Goal: Transaction & Acquisition: Purchase product/service

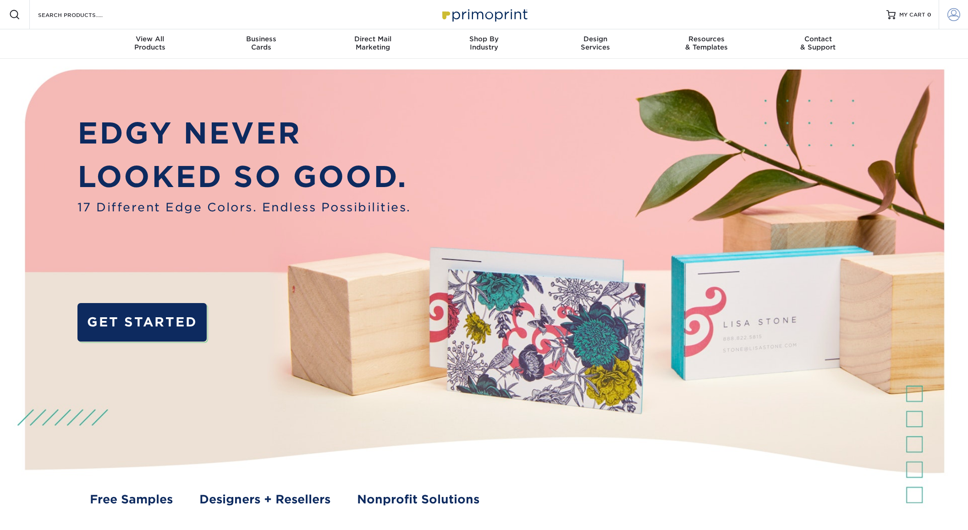
type input "racosta@frontlineed.com"
click at [953, 16] on span at bounding box center [954, 14] width 13 height 13
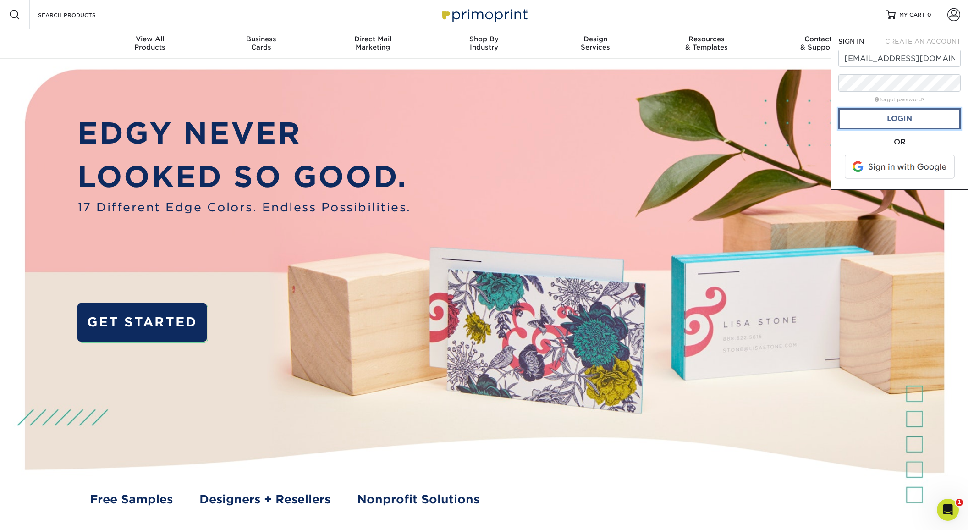
click at [902, 123] on link "Login" at bounding box center [900, 118] width 122 height 21
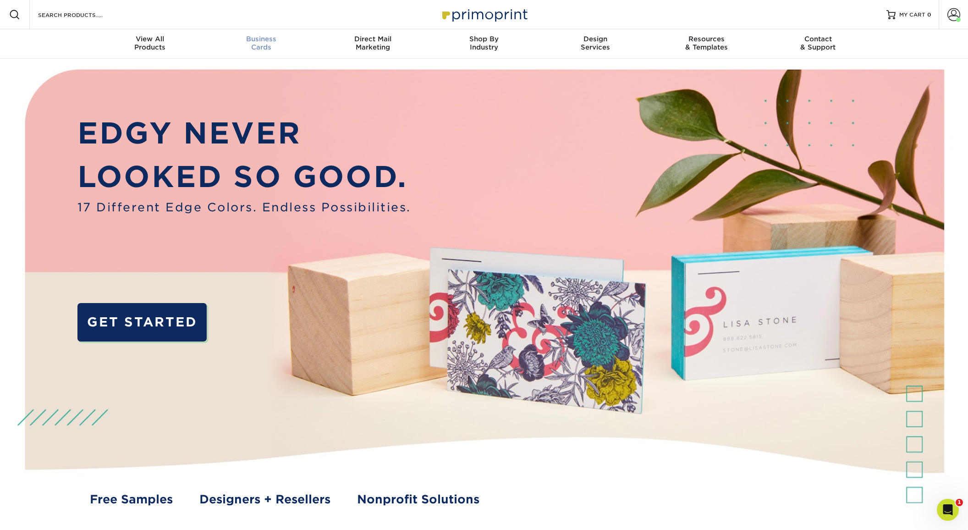
click at [258, 40] on span "Business" at bounding box center [261, 39] width 111 height 8
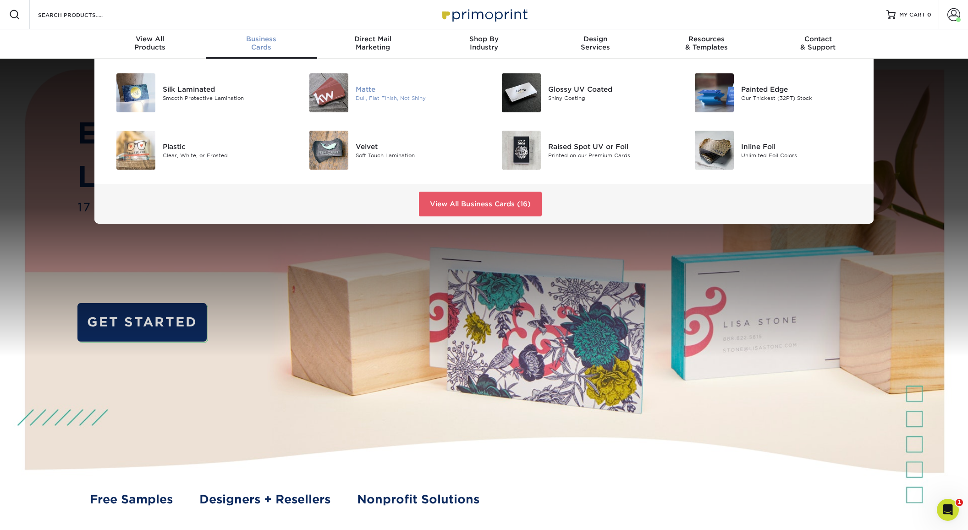
click at [317, 86] on img at bounding box center [328, 92] width 39 height 39
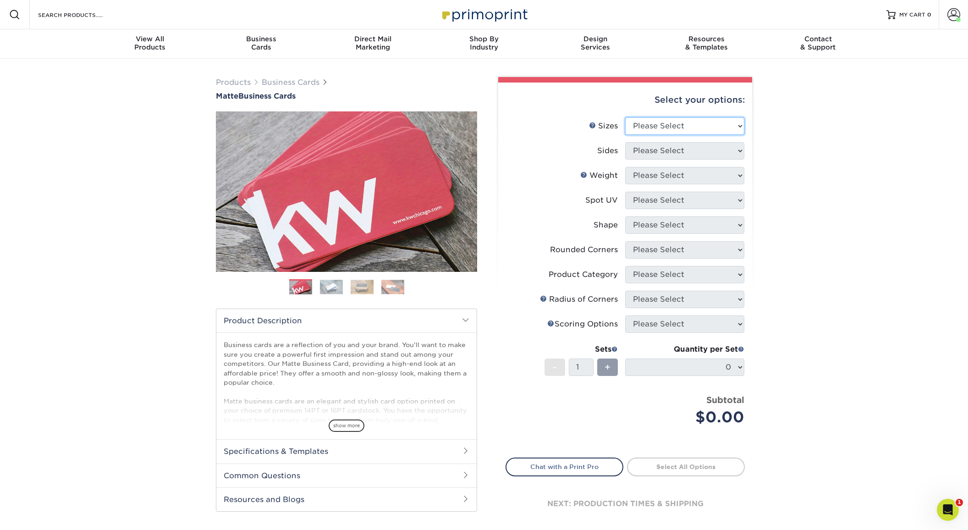
click at [671, 129] on select "Please Select 1.5" x 3.5" - Mini 1.75" x 3.5" - Mini 2" x 2" - Square 2" x 3" -…" at bounding box center [684, 125] width 119 height 17
select select "2.00x3.50"
click at [625, 117] on select "Please Select 1.5" x 3.5" - Mini 1.75" x 3.5" - Mini 2" x 2" - Square 2" x 3" -…" at bounding box center [684, 125] width 119 height 17
click at [679, 150] on select "Please Select Print Both Sides Print Front Only" at bounding box center [684, 150] width 119 height 17
select select "13abbda7-1d64-4f25-8bb2-c179b224825d"
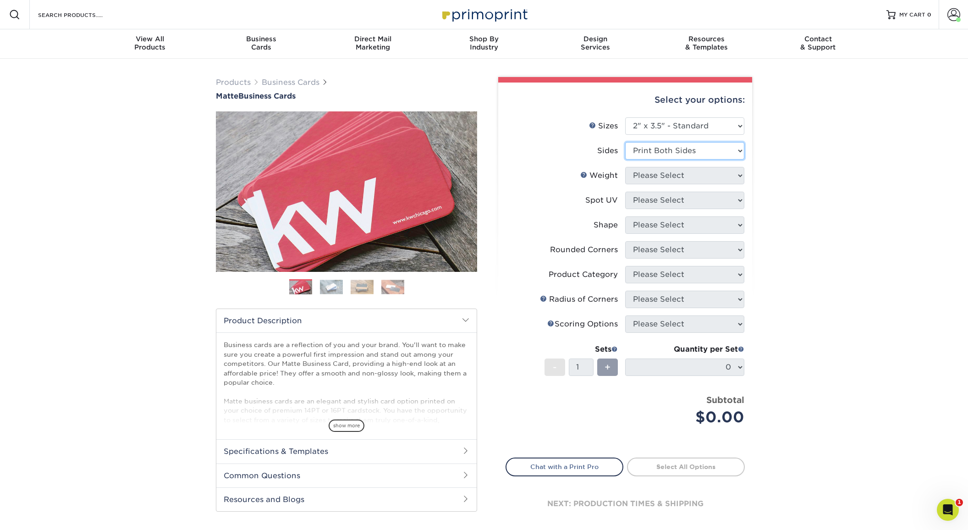
click at [625, 142] on select "Please Select Print Both Sides Print Front Only" at bounding box center [684, 150] width 119 height 17
click at [671, 175] on select "Please Select 16PT 14PT" at bounding box center [684, 175] width 119 height 17
select select "16PT"
click at [625, 167] on select "Please Select 16PT 14PT" at bounding box center [684, 175] width 119 height 17
click at [665, 201] on select "Please Select No Spot UV Front and Back (Both Sides) Front Only Back Only" at bounding box center [684, 200] width 119 height 17
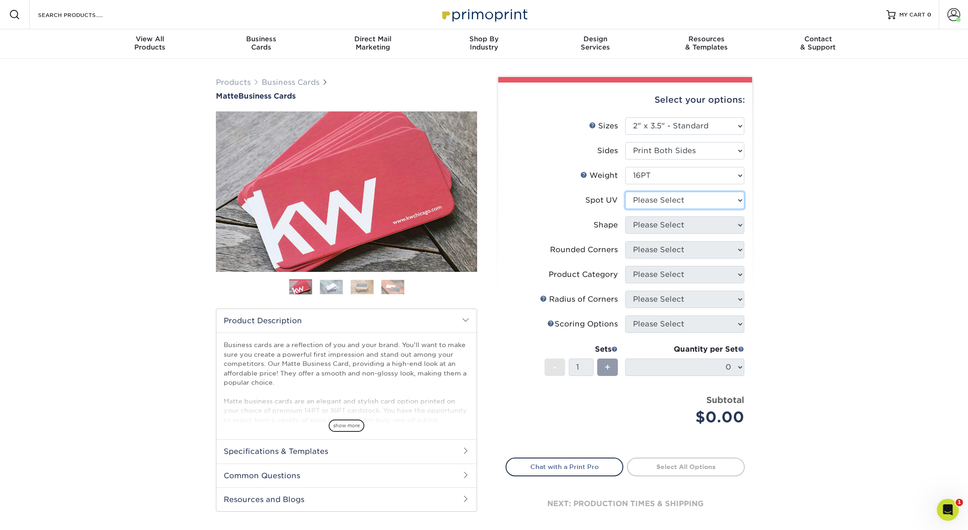
select select "3"
click at [625, 192] on select "Please Select No Spot UV Front and Back (Both Sides) Front Only Back Only" at bounding box center [684, 200] width 119 height 17
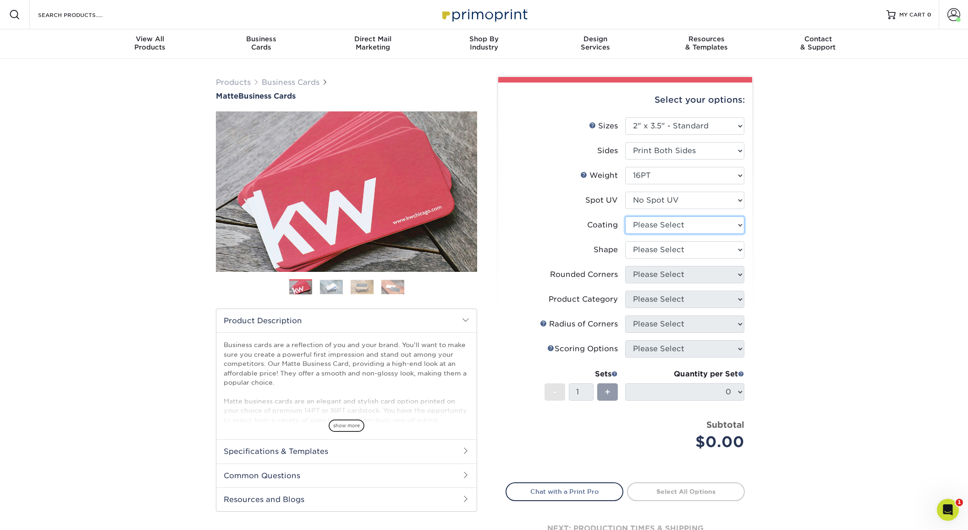
click at [667, 225] on select at bounding box center [684, 224] width 119 height 17
select select "121bb7b5-3b4d-429f-bd8d-bbf80e953313"
click at [625, 216] on select at bounding box center [684, 224] width 119 height 17
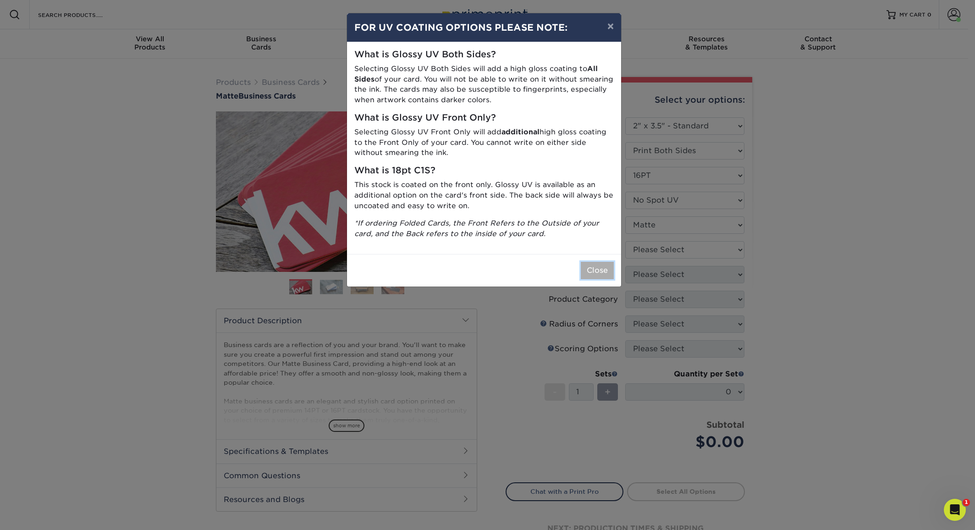
click at [600, 270] on button "Close" at bounding box center [597, 270] width 33 height 17
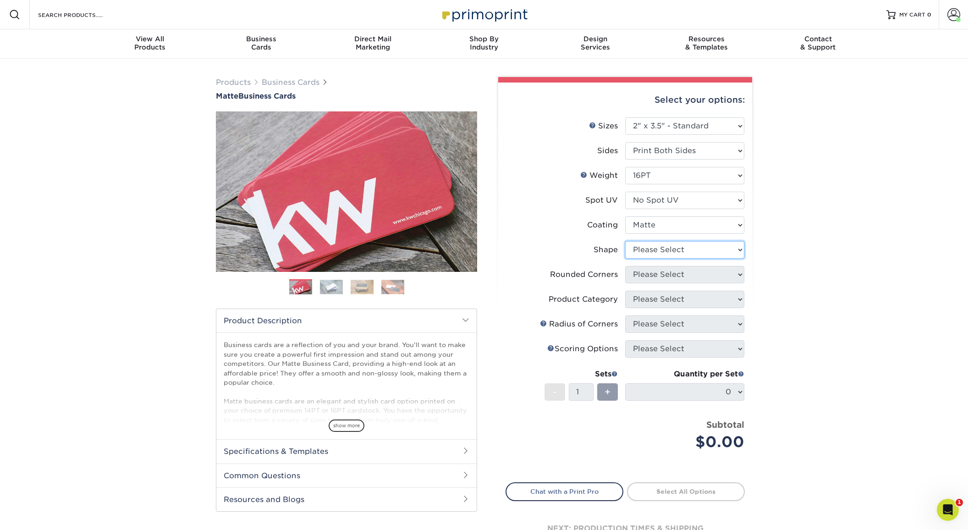
click at [672, 252] on select "Please Select Standard Oval" at bounding box center [684, 249] width 119 height 17
select select "standard"
click at [625, 241] on select "Please Select Standard Oval" at bounding box center [684, 249] width 119 height 17
click at [672, 275] on select "Please Select Yes - Round 2 Corners Yes - Round 4 Corners No" at bounding box center [684, 274] width 119 height 17
select select "7672df9e-0e0a-464d-8e1f-920c575e4da3"
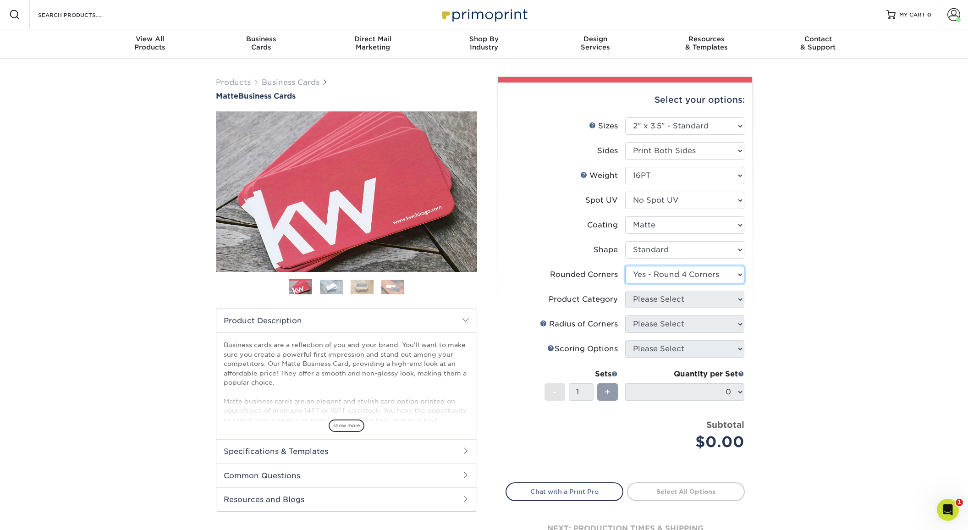
click at [625, 266] on select "Please Select Yes - Round 2 Corners Yes - Round 4 Corners No" at bounding box center [684, 274] width 119 height 17
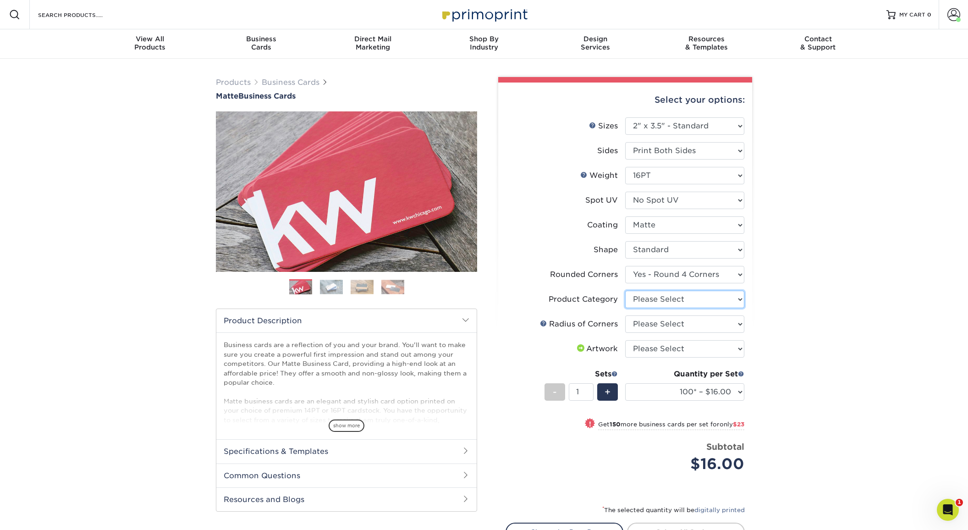
click at [661, 298] on select "Please Select Business Cards" at bounding box center [684, 299] width 119 height 17
select select "3b5148f1-0588-4f88-a218-97bcfdce65c1"
click at [625, 291] on select "Please Select Business Cards" at bounding box center [684, 299] width 119 height 17
click at [683, 323] on select "Please Select Rounded 1/8" Rounded 1/4"" at bounding box center [684, 323] width 119 height 17
select select "589680c7-ee9a-431b-9d12-d7aeb1386a97"
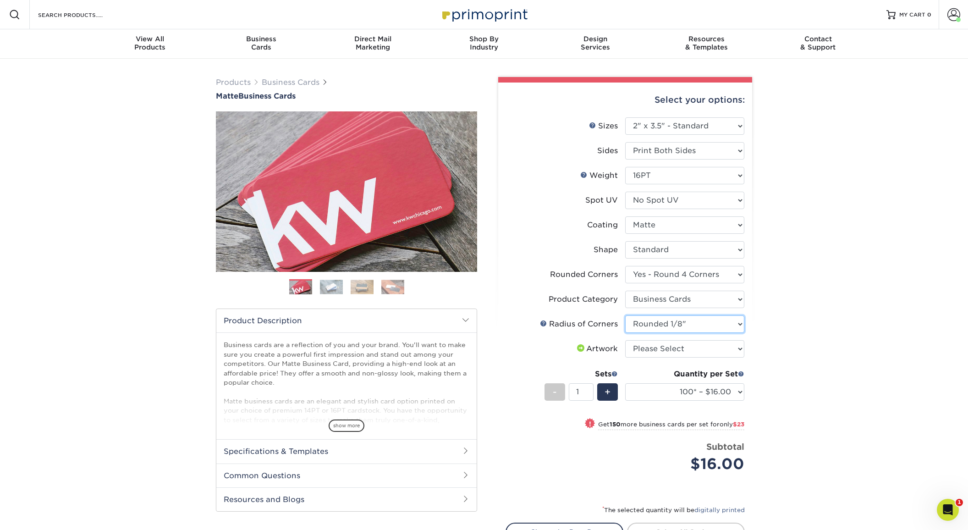
click at [625, 315] on select "Please Select Rounded 1/8" Rounded 1/4"" at bounding box center [684, 323] width 119 height 17
click at [680, 350] on select "Please Select I will upload files I need a design - $100" at bounding box center [684, 348] width 119 height 17
select select "upload"
click at [625, 340] on select "Please Select I will upload files I need a design - $100" at bounding box center [684, 348] width 119 height 17
click at [720, 393] on select "100* – $16.00 250* – $39.00 500 – $77.00 1000 – $94.00 2500 – $173.00 5000 – $2…" at bounding box center [684, 391] width 119 height 17
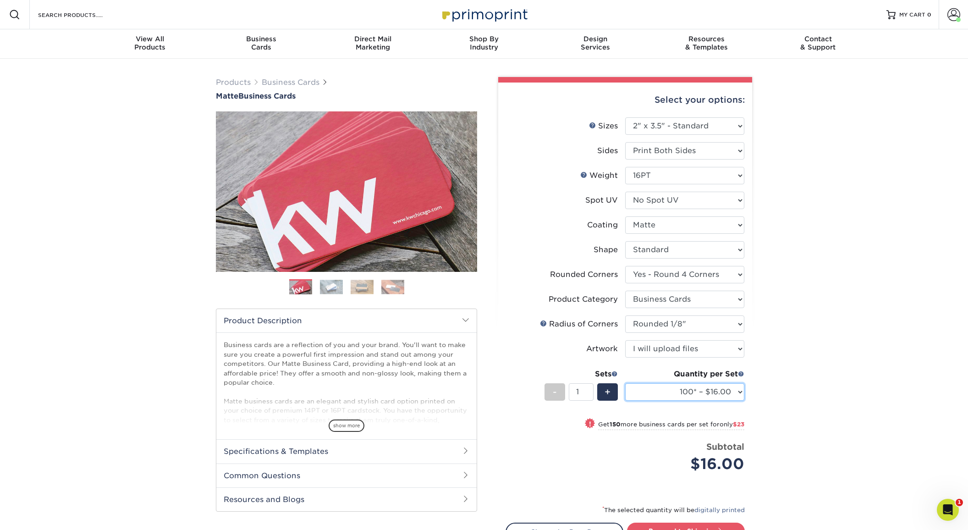
select select "250* – $39.00"
click at [625, 383] on select "100* – $16.00 250* – $39.00 500 – $77.00 1000 – $94.00 2500 – $173.00 5000 – $2…" at bounding box center [684, 391] width 119 height 17
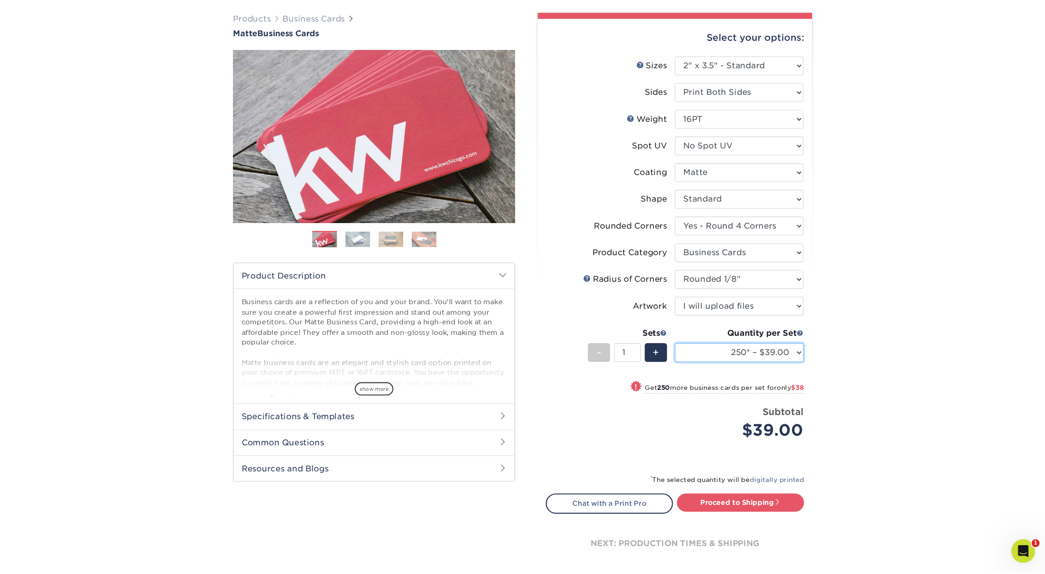
scroll to position [67, 0]
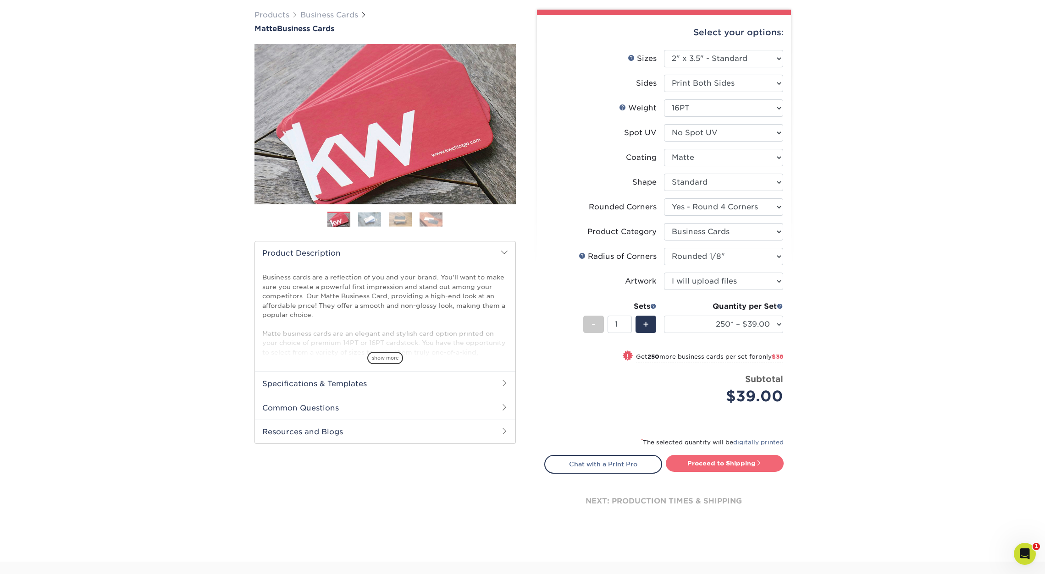
click at [707, 463] on link "Proceed to Shipping" at bounding box center [725, 463] width 118 height 17
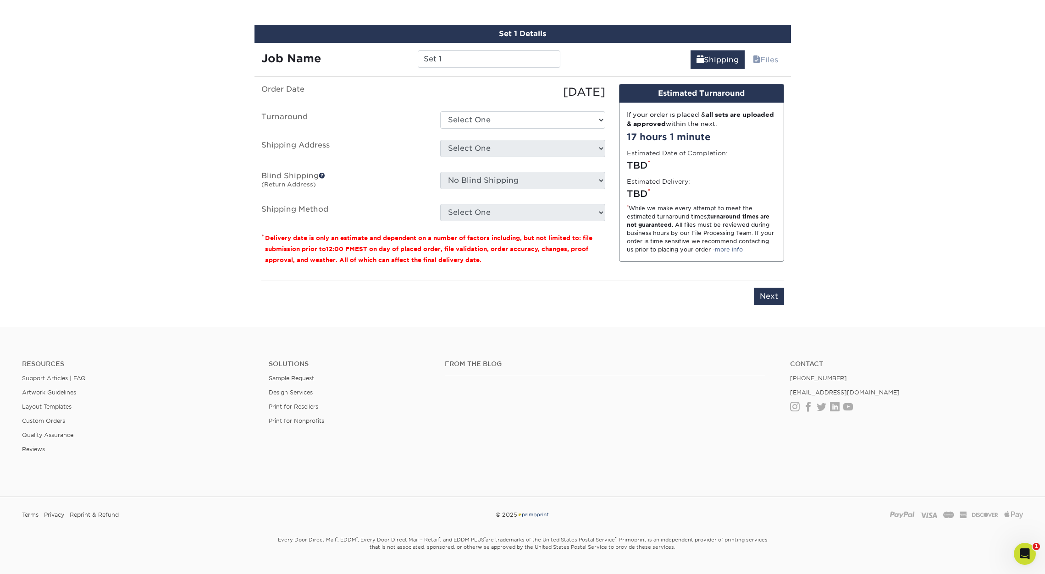
scroll to position [548, 0]
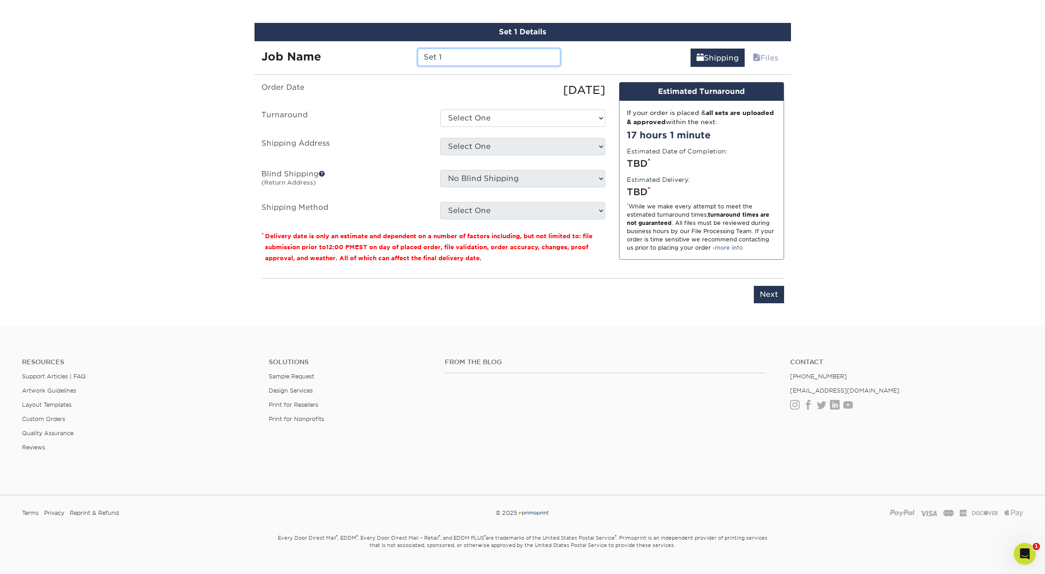
click at [460, 54] on input "Set 1" at bounding box center [489, 57] width 143 height 17
type input "Dario Avilia"
click at [494, 119] on select "Select One 2-4 Business Days 2 Day Next Business Day" at bounding box center [522, 118] width 165 height 17
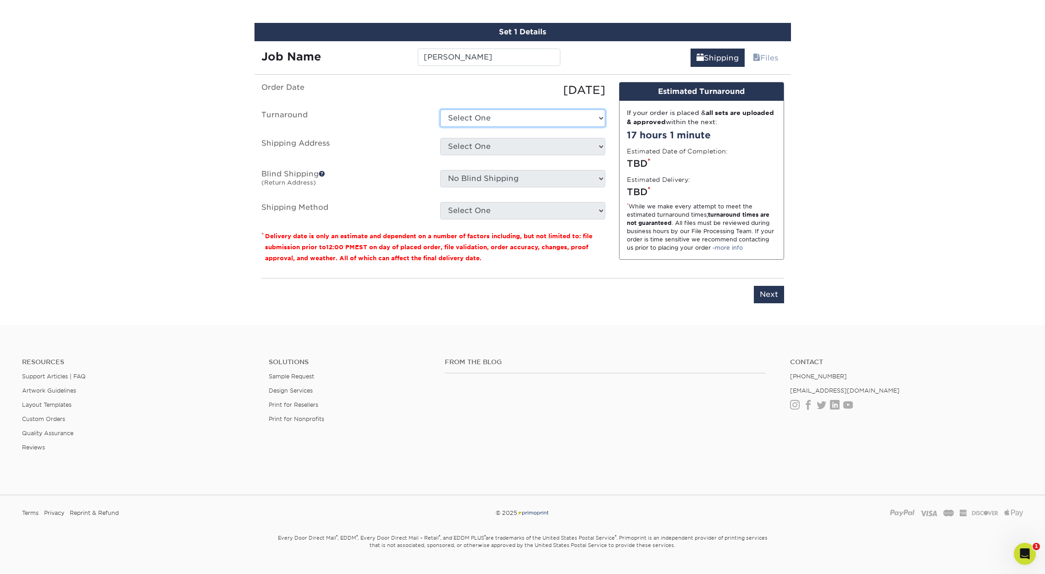
select select "823306c4-fca3-4eef-b9dc-f915865d50ea"
click at [440, 110] on select "Select One 2-4 Business Days 2 Day Next Business Day" at bounding box center [522, 118] width 165 height 17
click at [492, 148] on select "Select One AASPA 2019 AASPA-2022 Abbey Therings Adam Cho Adam Cibulka-Home Adam…" at bounding box center [522, 146] width 165 height 17
select select "286056"
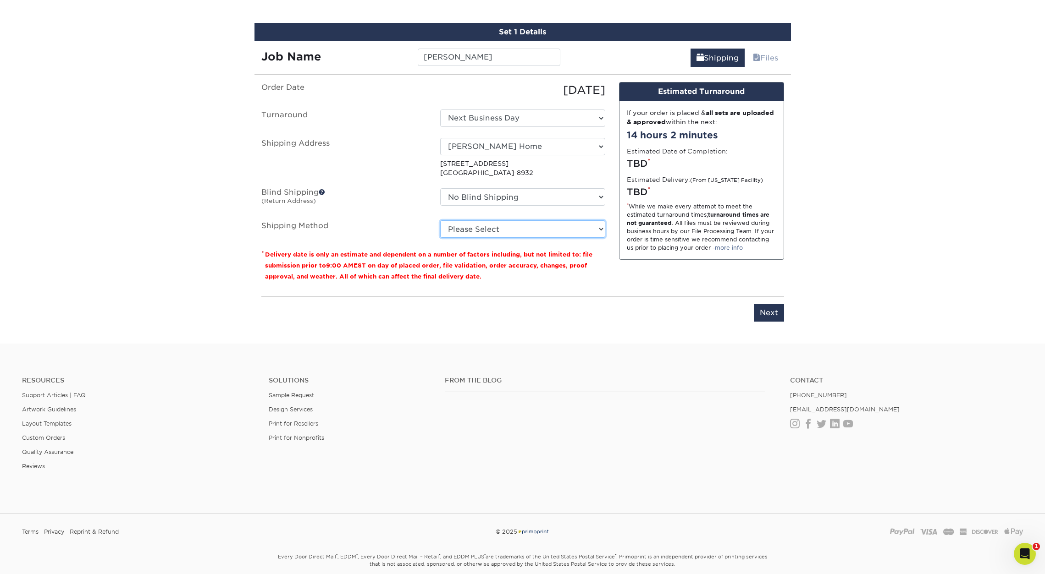
click at [500, 230] on select "Please Select Ground Shipping (+$7.84) 3 Day Shipping Service (+$20.06) 2 Day A…" at bounding box center [522, 229] width 165 height 17
select select "03"
click at [440, 221] on select "Please Select Ground Shipping (+$7.84) 3 Day Shipping Service (+$20.06) 2 Day A…" at bounding box center [522, 229] width 165 height 17
click at [771, 314] on input "Next" at bounding box center [769, 312] width 30 height 17
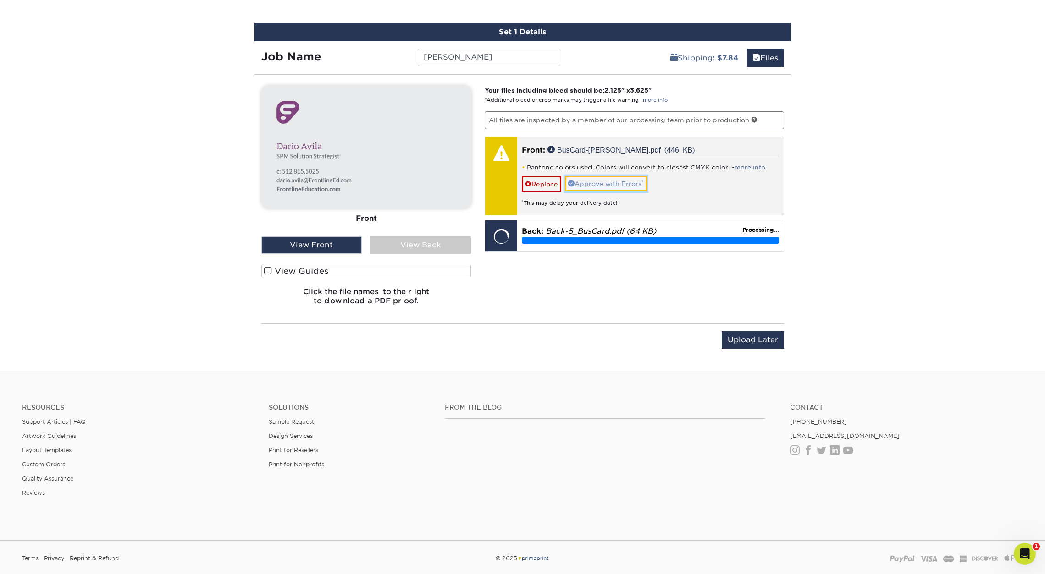
click at [602, 183] on link "Approve with Errors *" at bounding box center [606, 184] width 82 height 16
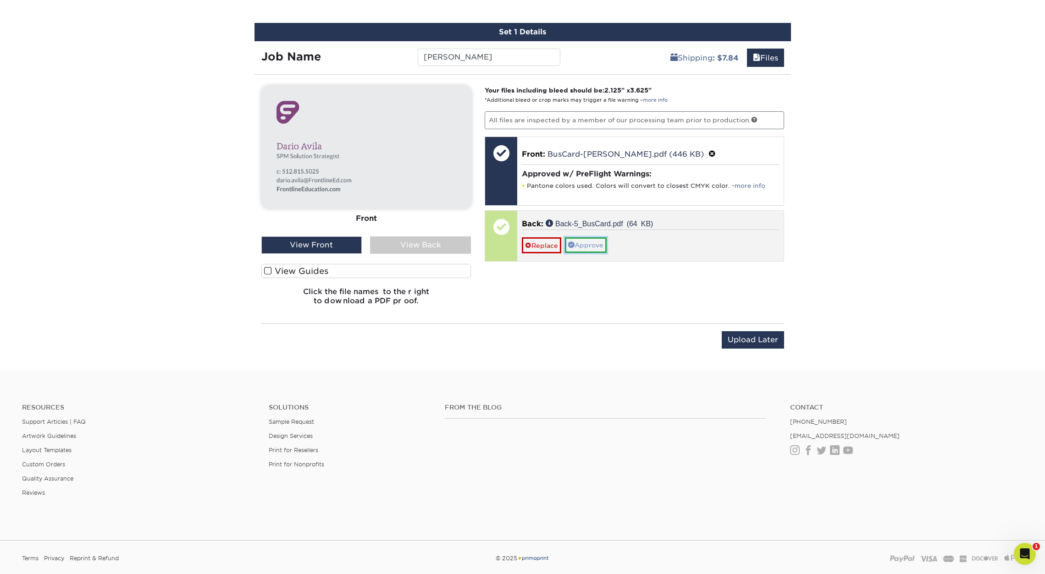
click at [587, 246] on link "Approve" at bounding box center [586, 245] width 42 height 16
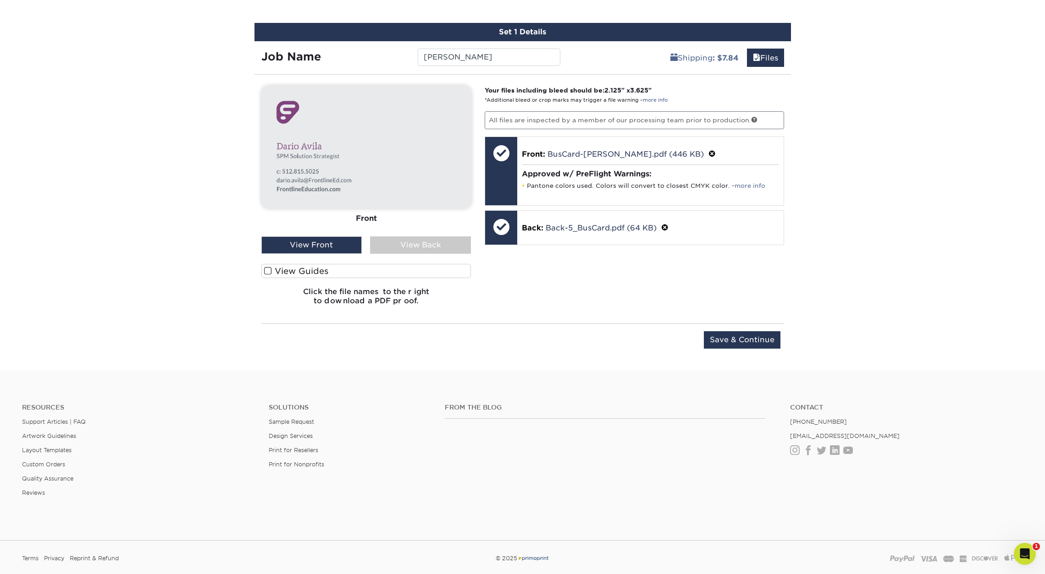
click at [434, 247] on div "View Back" at bounding box center [420, 245] width 101 height 17
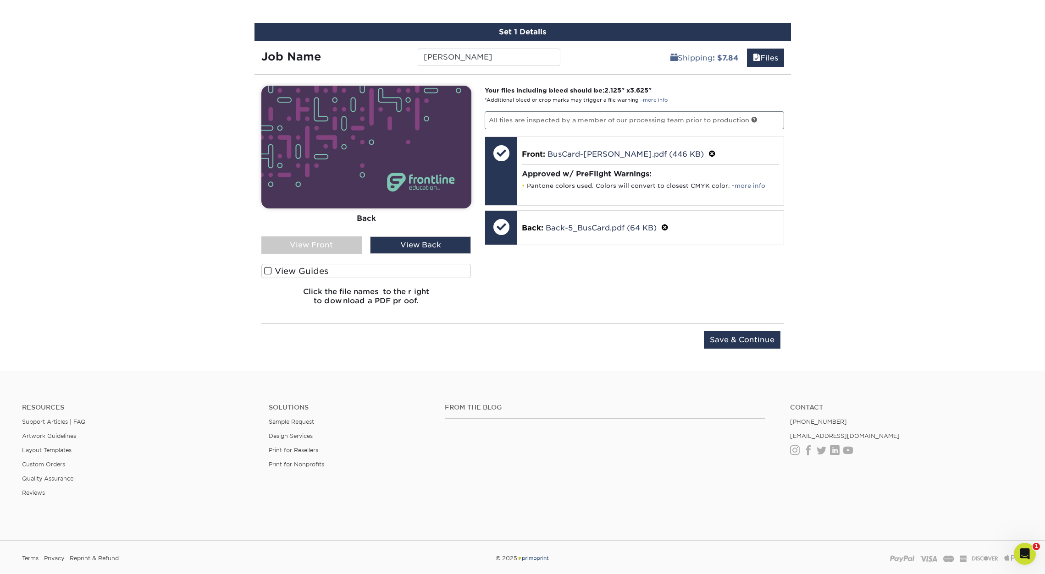
click at [346, 243] on div "View Front" at bounding box center [311, 245] width 101 height 17
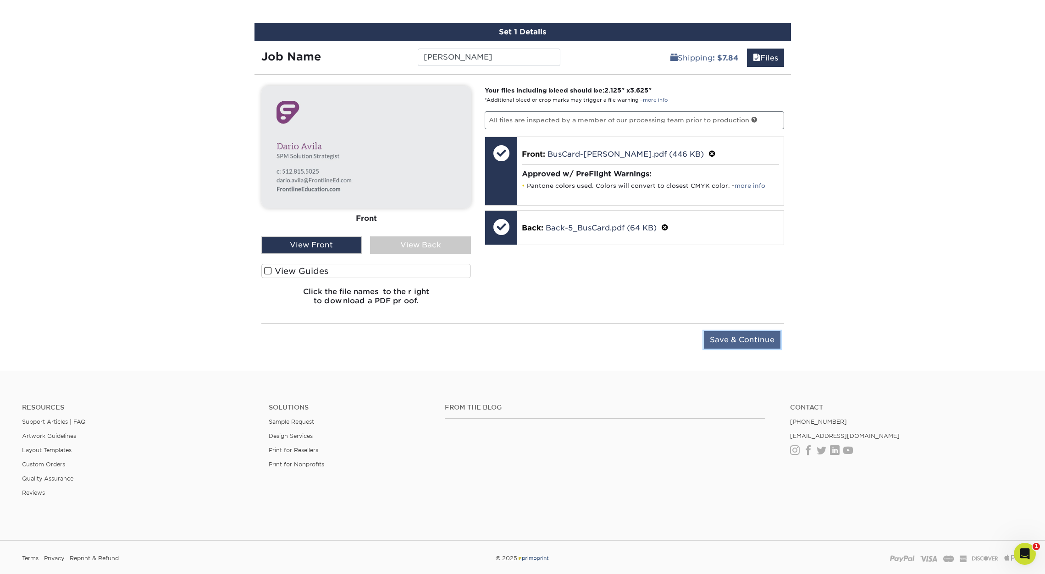
click at [745, 338] on input "Save & Continue" at bounding box center [742, 339] width 77 height 17
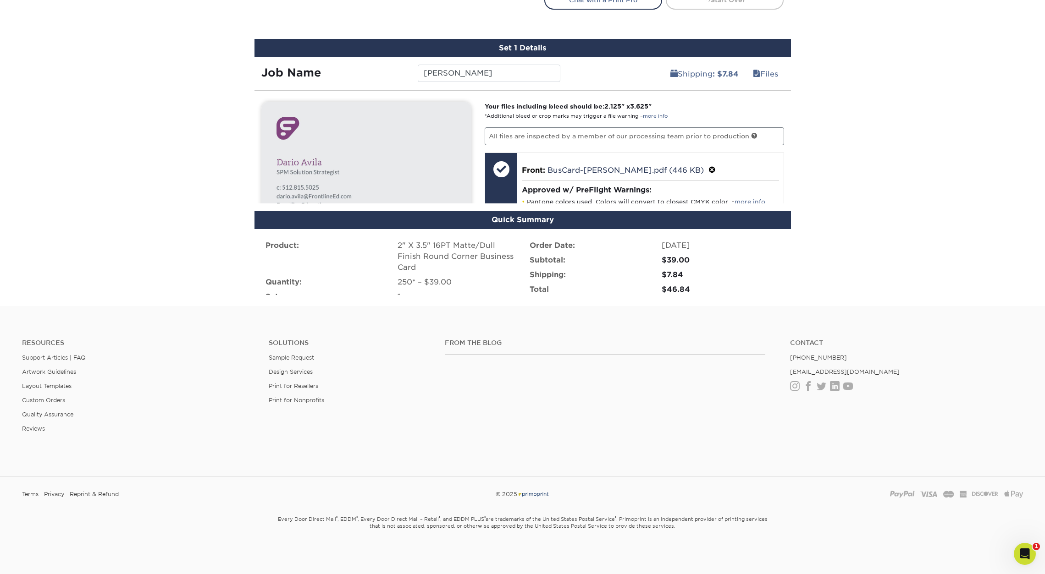
scroll to position [485, 0]
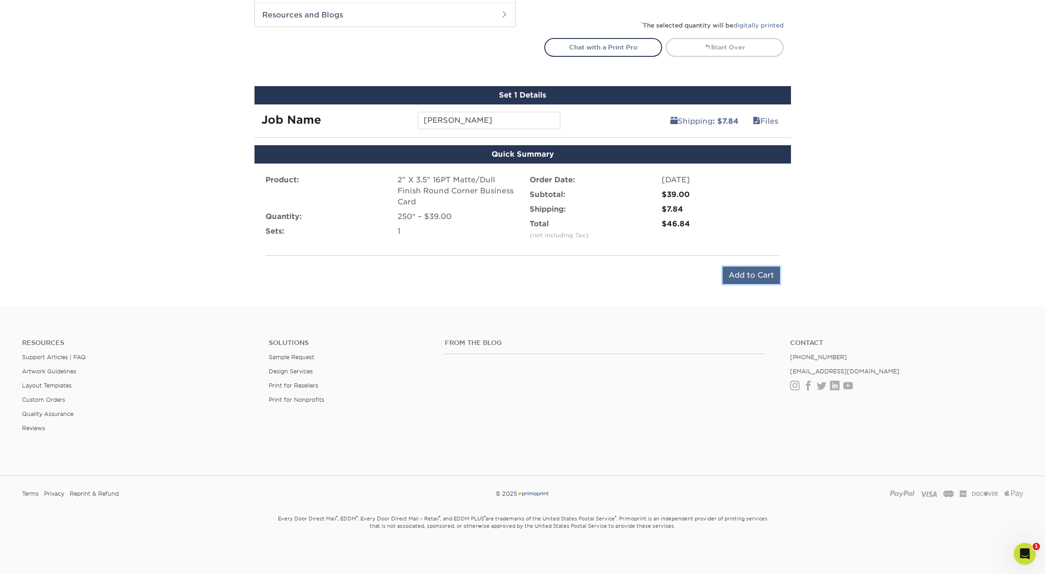
click at [756, 276] on input "Add to Cart" at bounding box center [751, 275] width 57 height 17
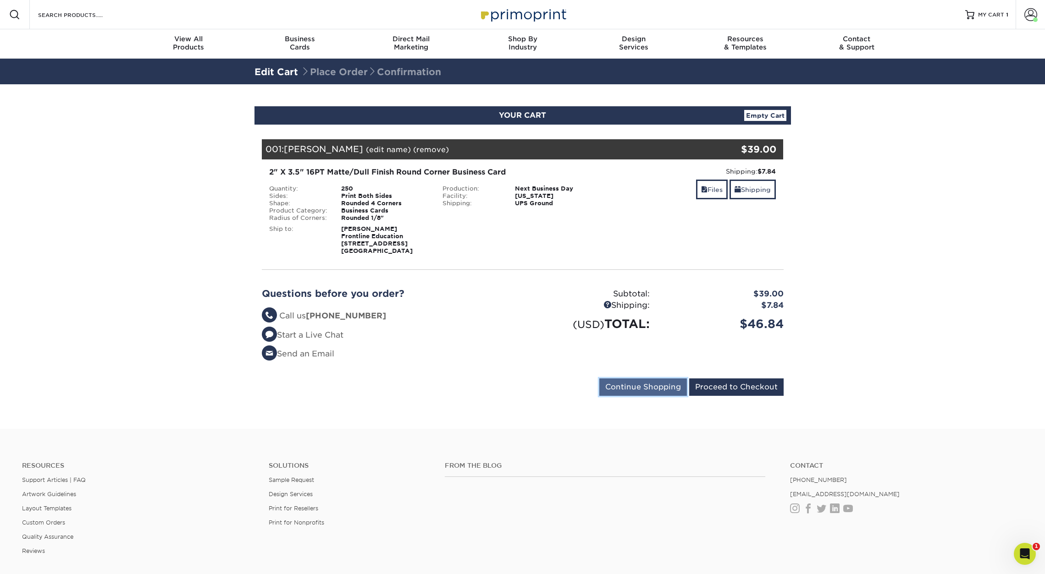
click at [653, 385] on input "Continue Shopping" at bounding box center [643, 387] width 88 height 17
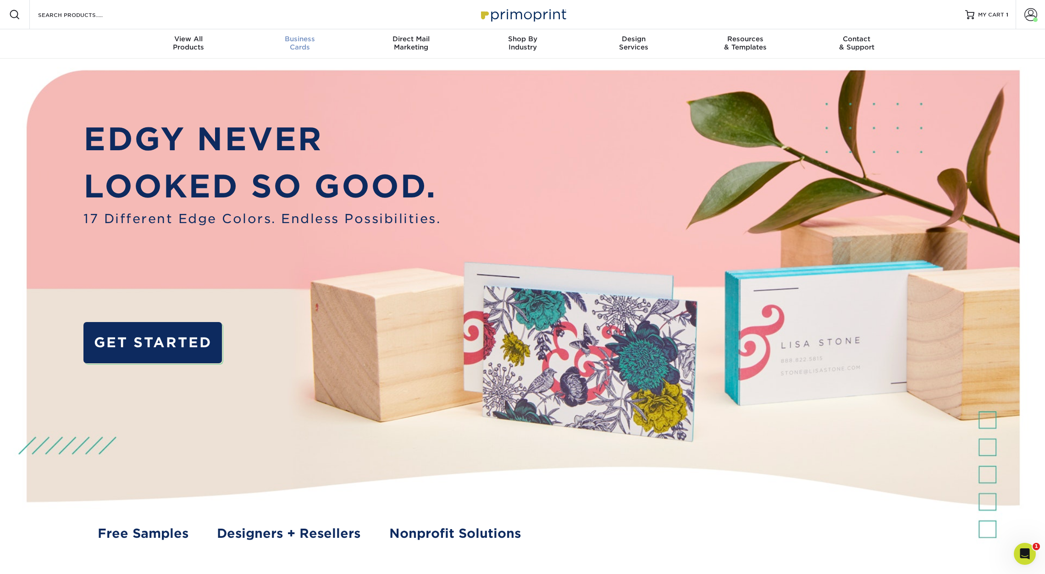
click at [292, 38] on span "Business" at bounding box center [299, 39] width 111 height 8
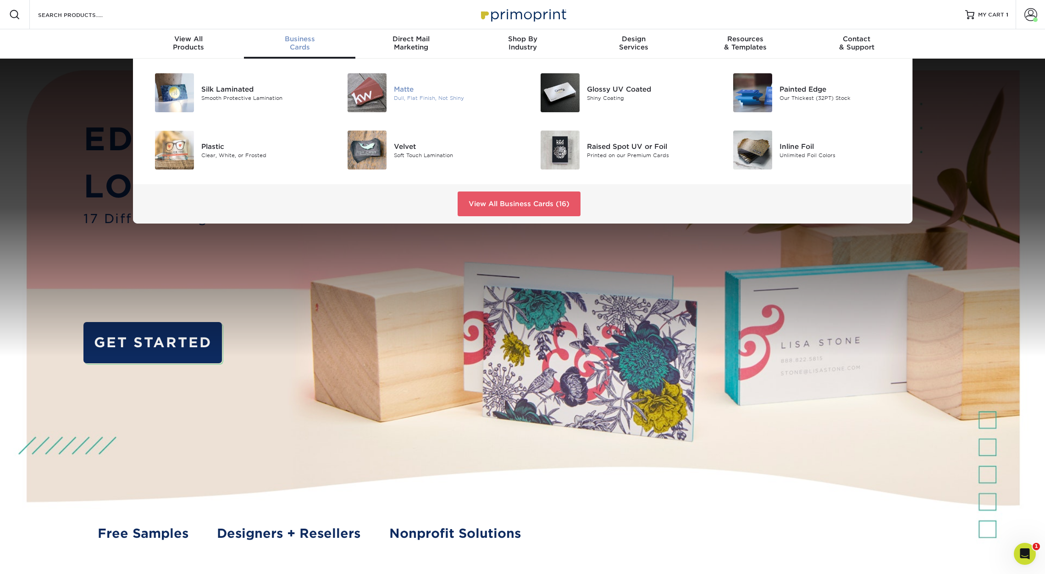
click at [364, 99] on img at bounding box center [367, 92] width 39 height 39
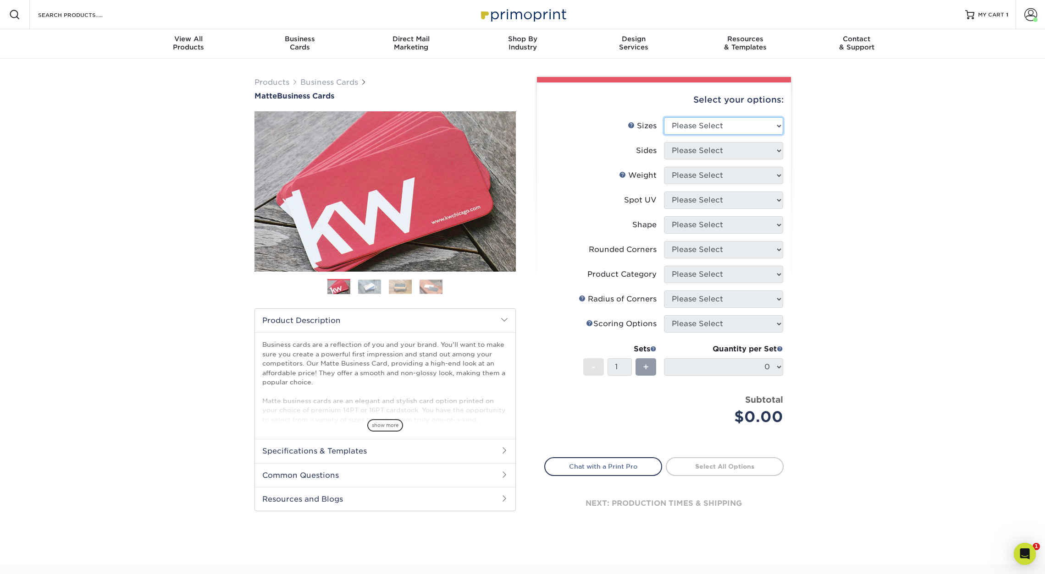
click at [687, 126] on select "Please Select 1.5" x 3.5" - Mini 1.75" x 3.5" - Mini 2" x 2" - Square 2" x 3" -…" at bounding box center [723, 125] width 119 height 17
select select "2.00x3.50"
click at [664, 117] on select "Please Select 1.5" x 3.5" - Mini 1.75" x 3.5" - Mini 2" x 2" - Square 2" x 3" -…" at bounding box center [723, 125] width 119 height 17
click at [691, 148] on select "Please Select Print Both Sides Print Front Only" at bounding box center [723, 150] width 119 height 17
select select "13abbda7-1d64-4f25-8bb2-c179b224825d"
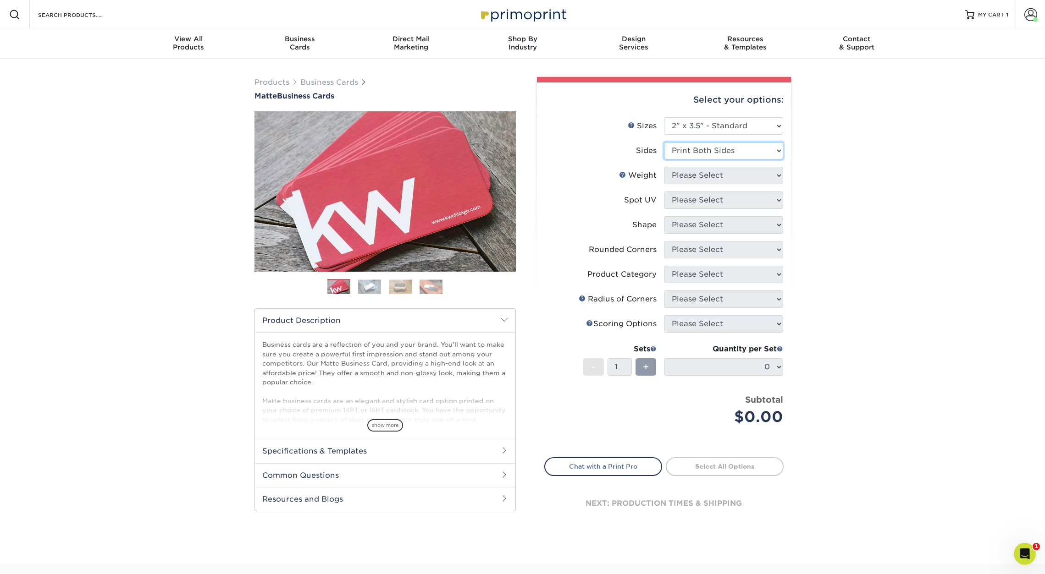
click at [664, 142] on select "Please Select Print Both Sides Print Front Only" at bounding box center [723, 150] width 119 height 17
click at [693, 181] on select "Please Select 16PT 14PT" at bounding box center [723, 175] width 119 height 17
select select "16PT"
click at [664, 167] on select "Please Select 16PT 14PT" at bounding box center [723, 175] width 119 height 17
click at [689, 199] on select "Please Select No Spot UV Front and Back (Both Sides) Front Only Back Only" at bounding box center [723, 200] width 119 height 17
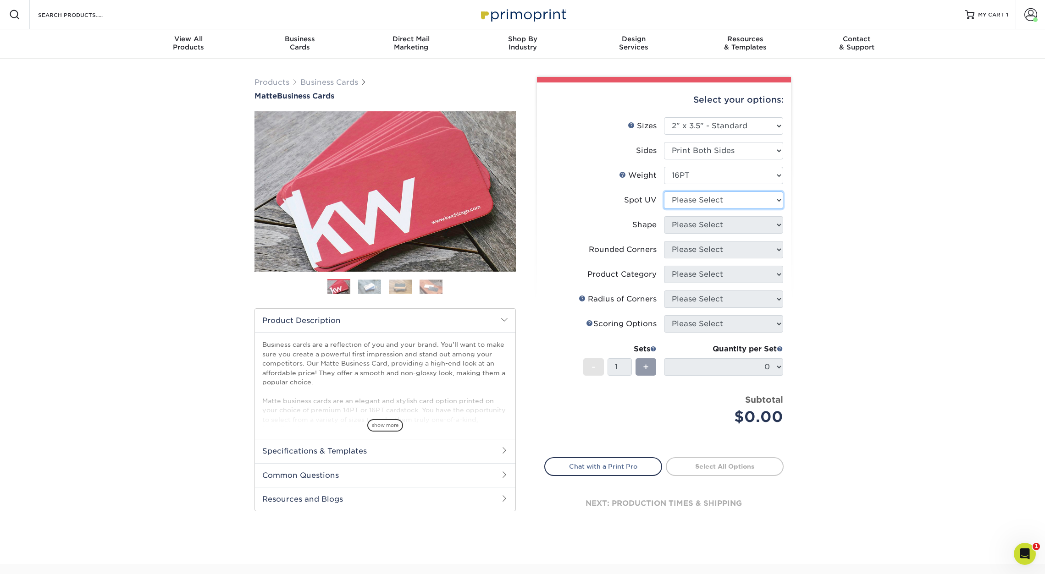
select select "3"
click at [664, 192] on select "Please Select No Spot UV Front and Back (Both Sides) Front Only Back Only" at bounding box center [723, 200] width 119 height 17
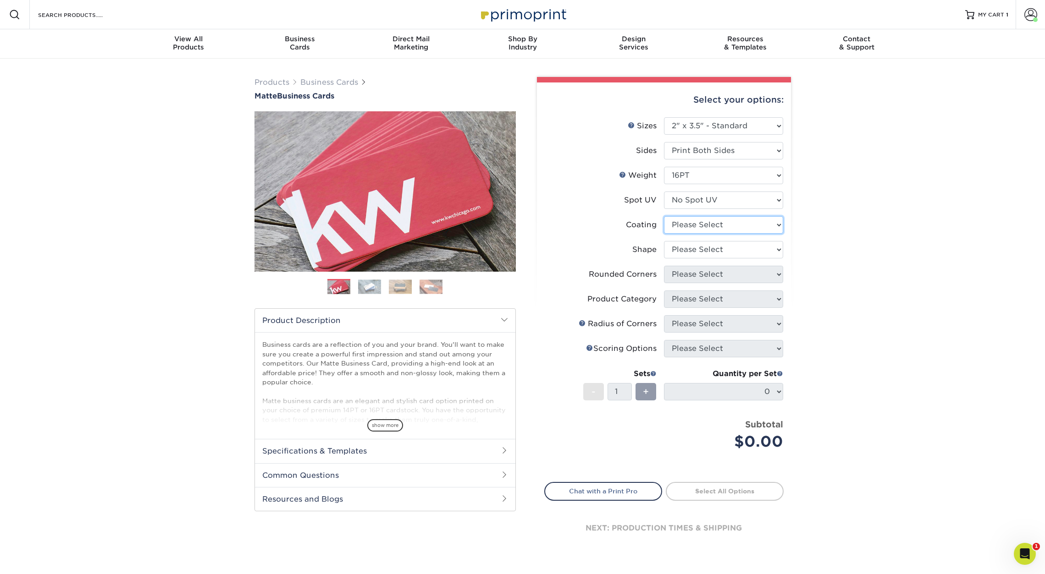
click at [689, 226] on select at bounding box center [723, 224] width 119 height 17
select select "121bb7b5-3b4d-429f-bd8d-bbf80e953313"
click at [664, 216] on select at bounding box center [723, 224] width 119 height 17
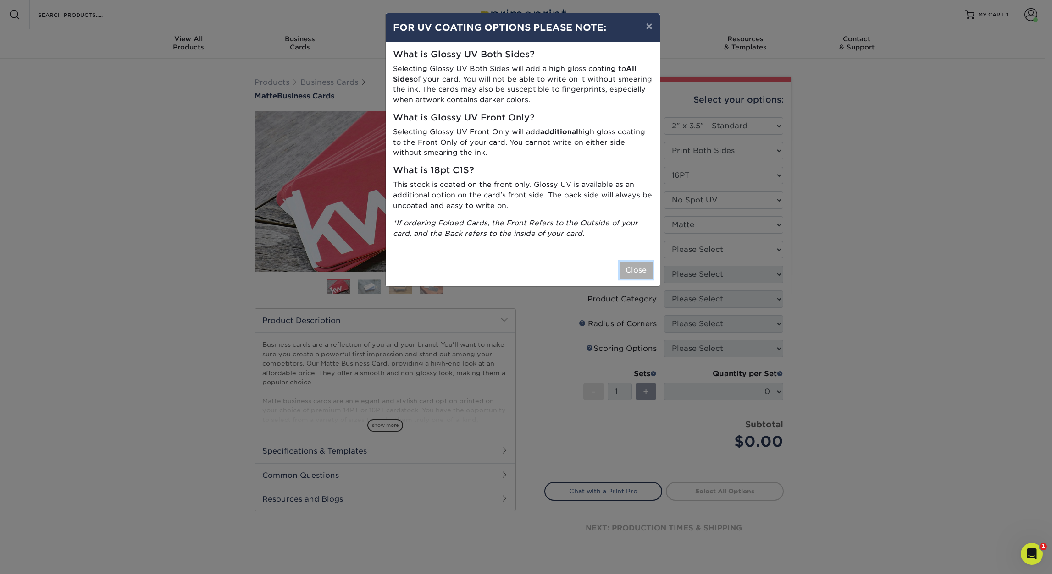
click at [642, 271] on button "Close" at bounding box center [635, 270] width 33 height 17
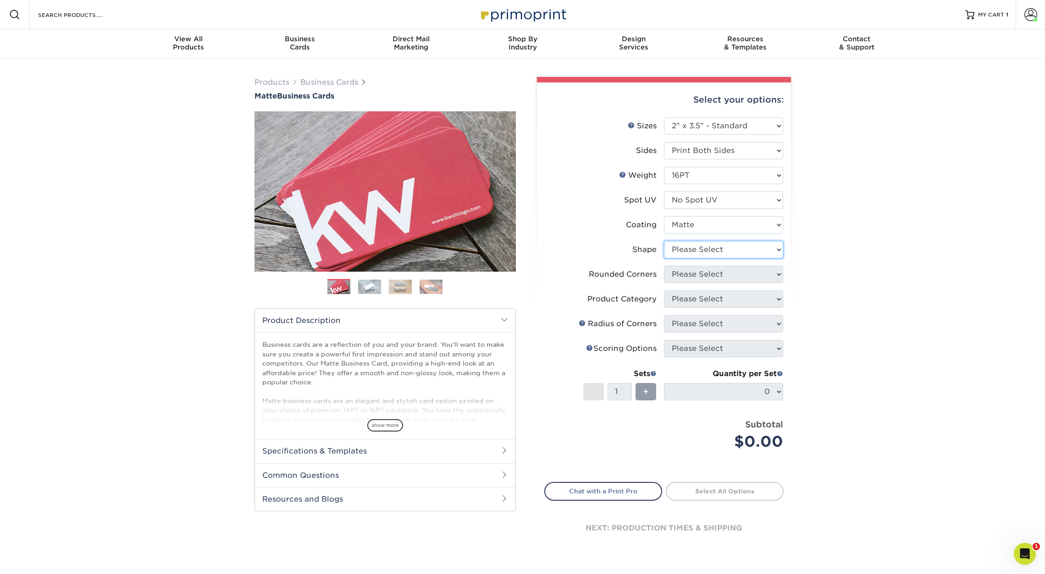
click at [701, 249] on select "Please Select Standard Oval" at bounding box center [723, 249] width 119 height 17
select select "standard"
click at [664, 241] on select "Please Select Standard Oval" at bounding box center [723, 249] width 119 height 17
click at [701, 275] on select "Please Select Yes - Round 2 Corners Yes - Round 4 Corners No" at bounding box center [723, 274] width 119 height 17
select select "7672df9e-0e0a-464d-8e1f-920c575e4da3"
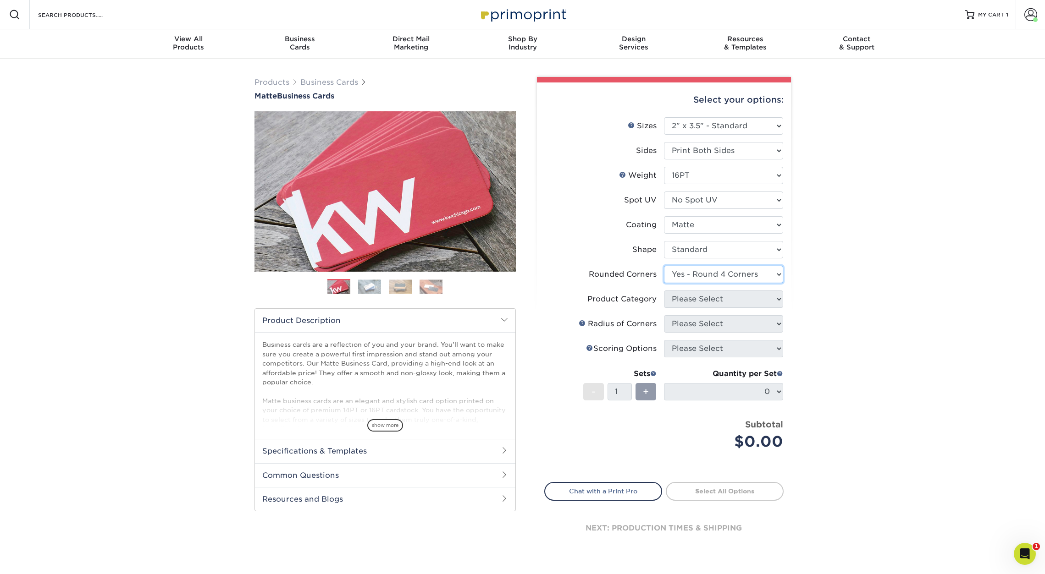
click at [664, 266] on select "Please Select Yes - Round 2 Corners Yes - Round 4 Corners No" at bounding box center [723, 274] width 119 height 17
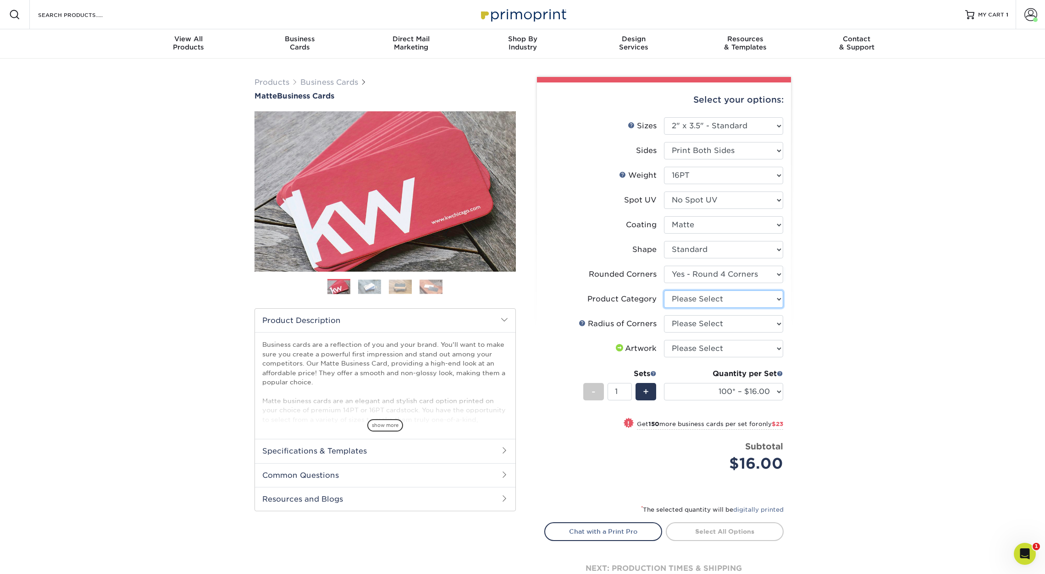
click at [702, 297] on select "Please Select Business Cards" at bounding box center [723, 299] width 119 height 17
select select "3b5148f1-0588-4f88-a218-97bcfdce65c1"
click at [664, 291] on select "Please Select Business Cards" at bounding box center [723, 299] width 119 height 17
click at [695, 326] on select "Please Select Rounded 1/8" Rounded 1/4"" at bounding box center [723, 323] width 119 height 17
select select "589680c7-ee9a-431b-9d12-d7aeb1386a97"
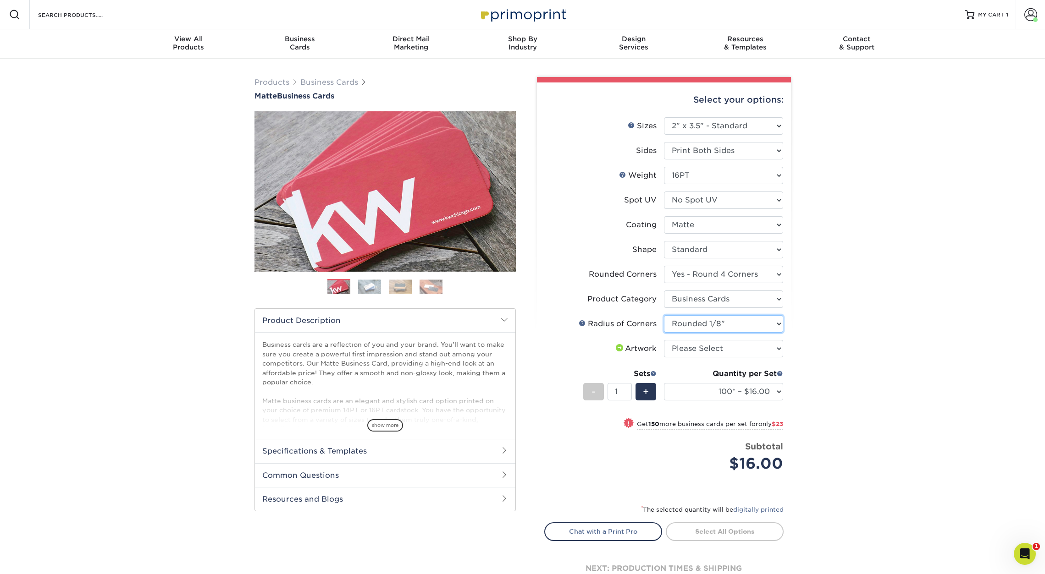
click at [664, 315] on select "Please Select Rounded 1/8" Rounded 1/4"" at bounding box center [723, 323] width 119 height 17
click at [693, 348] on select "Please Select I will upload files I need a design - $100" at bounding box center [723, 348] width 119 height 17
select select "upload"
click at [664, 340] on select "Please Select I will upload files I need a design - $100" at bounding box center [723, 348] width 119 height 17
click at [726, 397] on select "100* – $16.00 250* – $39.00 500 – $77.00 1000 – $94.00 2500 – $173.00 5000 – $2…" at bounding box center [723, 391] width 119 height 17
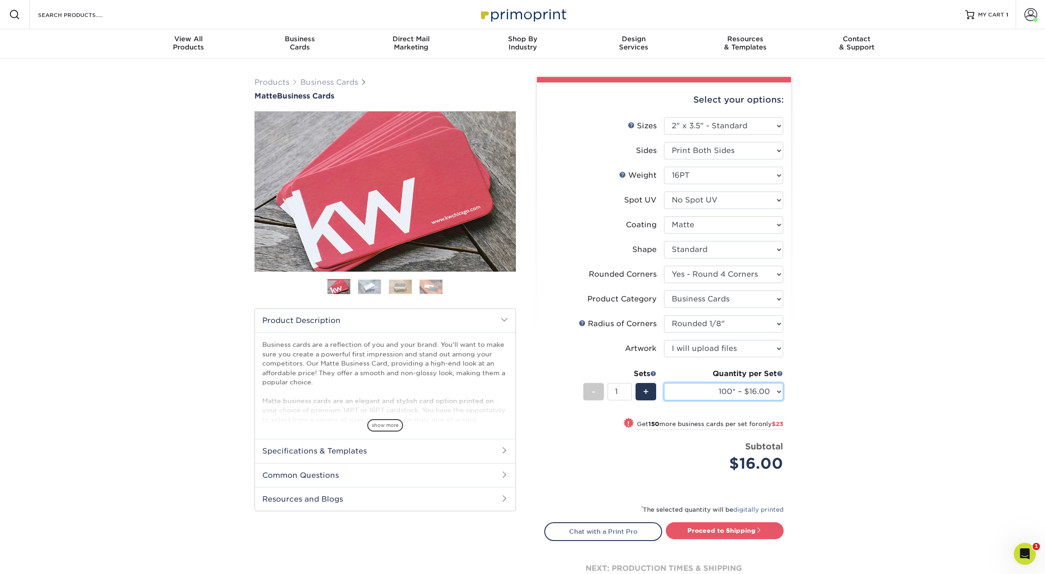
select select "250* – $39.00"
click at [664, 383] on select "100* – $16.00 250* – $39.00 500 – $77.00 1000 – $94.00 2500 – $173.00 5000 – $2…" at bounding box center [723, 391] width 119 height 17
click at [717, 528] on link "Proceed to Shipping" at bounding box center [725, 531] width 118 height 17
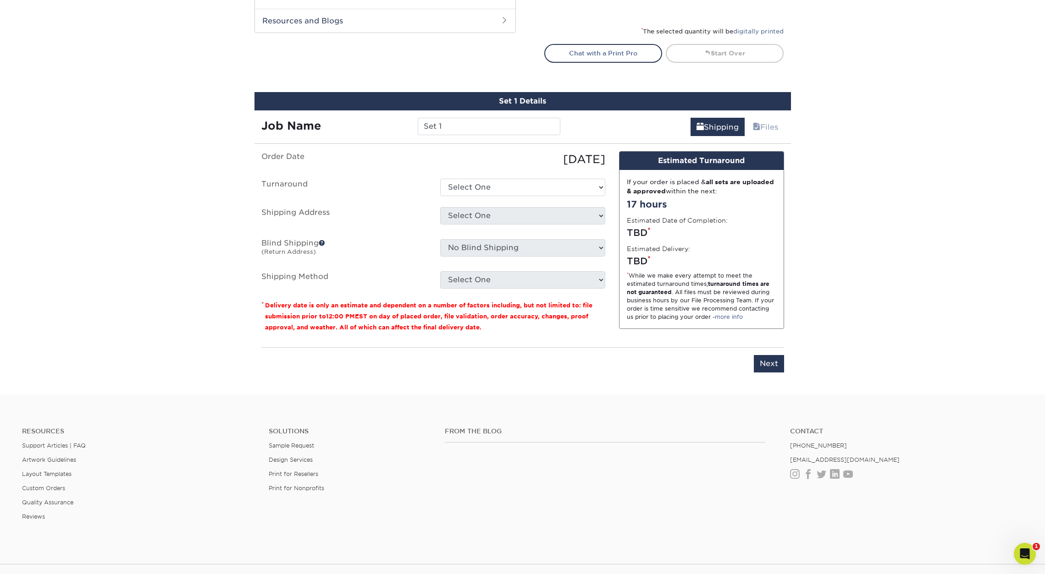
scroll to position [548, 0]
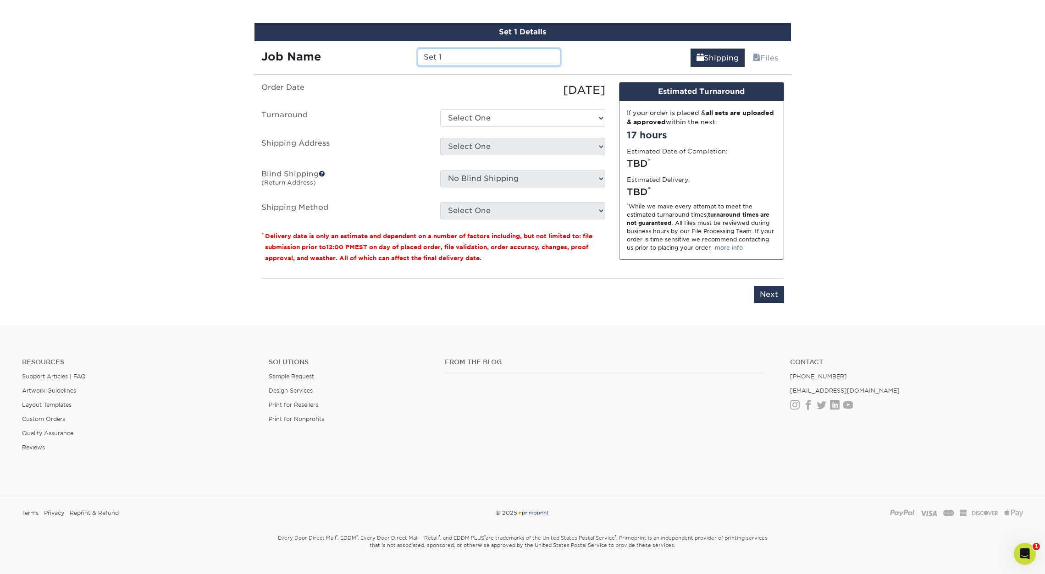
click at [487, 54] on input "Set 1" at bounding box center [489, 57] width 143 height 17
type input "[PERSON_NAME]"
click at [515, 117] on select "Select One 2-4 Business Days 2 Day Next Business Day" at bounding box center [522, 118] width 165 height 17
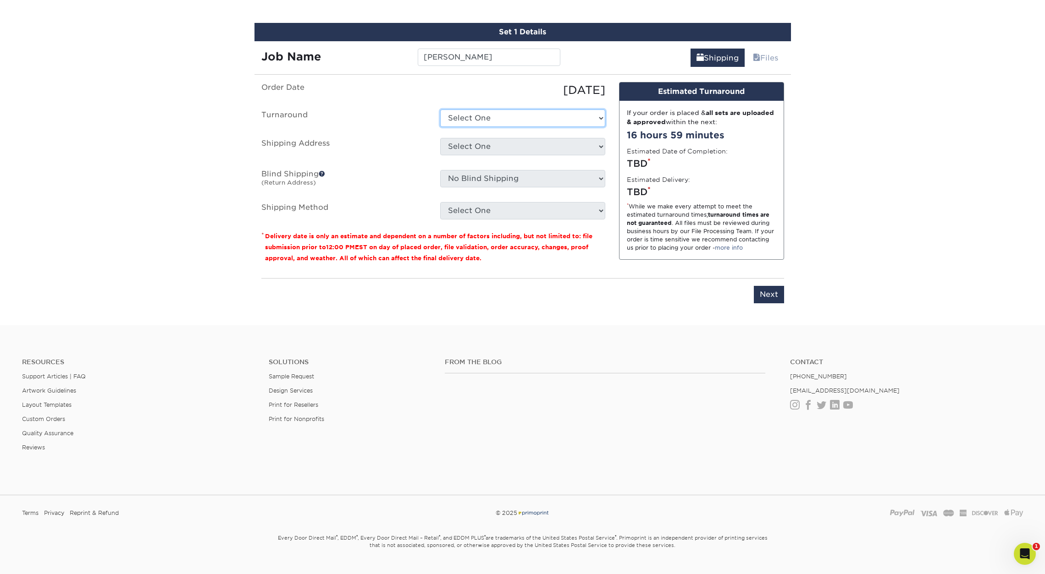
select select "823306c4-fca3-4eef-b9dc-f915865d50ea"
click at [440, 110] on select "Select One 2-4 Business Days 2 Day Next Business Day" at bounding box center [522, 118] width 165 height 17
click at [503, 143] on select "Select One AASPA 2019 AASPA-2022 Abbey Therings Adam Cho Adam Cibulka-Home Adam…" at bounding box center [522, 146] width 165 height 17
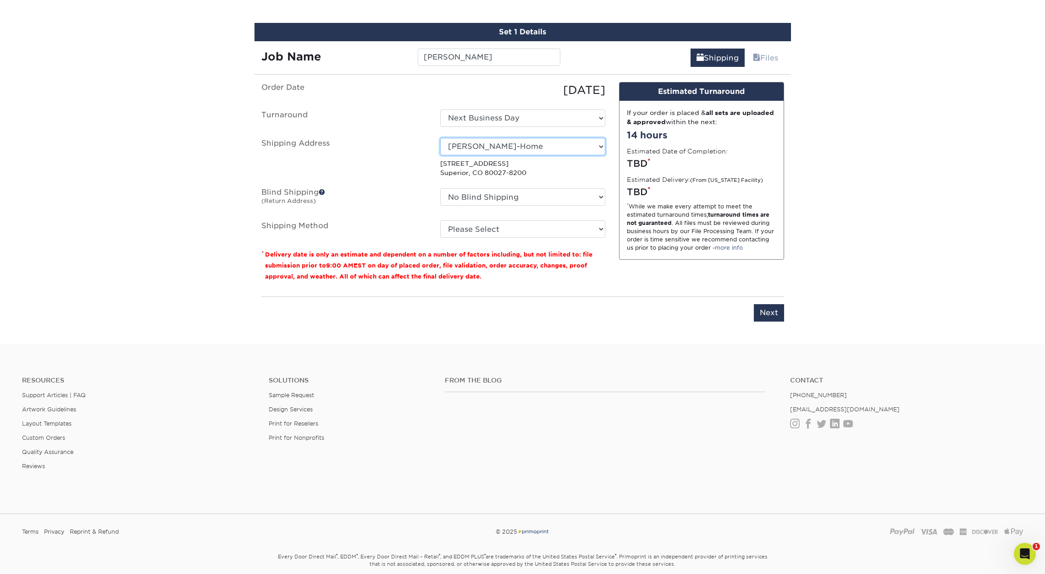
click at [514, 148] on select "Select One AASPA 2019 AASPA-2022 Abbey Therings Adam Cho Adam Cibulka-Home Adam…" at bounding box center [522, 146] width 165 height 17
select select "280959"
click at [522, 196] on select "No Blind Shipping AASPA 2019 AASPA-2022 Abbey Therings Adam Cho Adam Cibulka-Ho…" at bounding box center [522, 196] width 165 height 17
click at [440, 188] on select "No Blind Shipping AASPA 2019 AASPA-2022 Abbey Therings Adam Cho Adam Cibulka-Ho…" at bounding box center [522, 196] width 165 height 17
click at [518, 229] on select "Please Select Ground Shipping (+$7.84) 3 Day Shipping Service (+$20.04) 2 Day A…" at bounding box center [522, 229] width 165 height 17
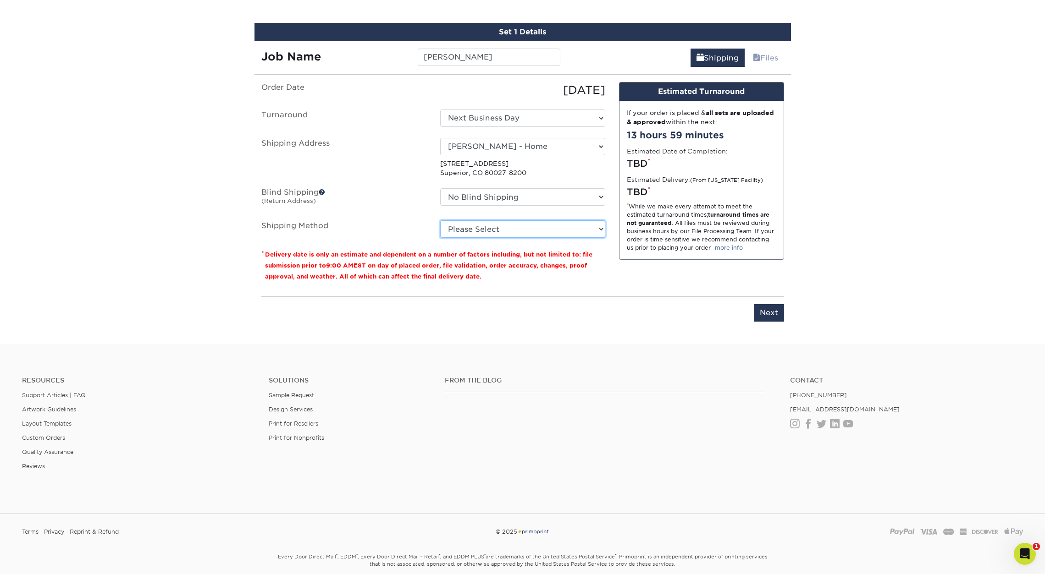
select select "03"
click at [440, 221] on select "Please Select Ground Shipping (+$7.84) 3 Day Shipping Service (+$20.04) 2 Day A…" at bounding box center [522, 229] width 165 height 17
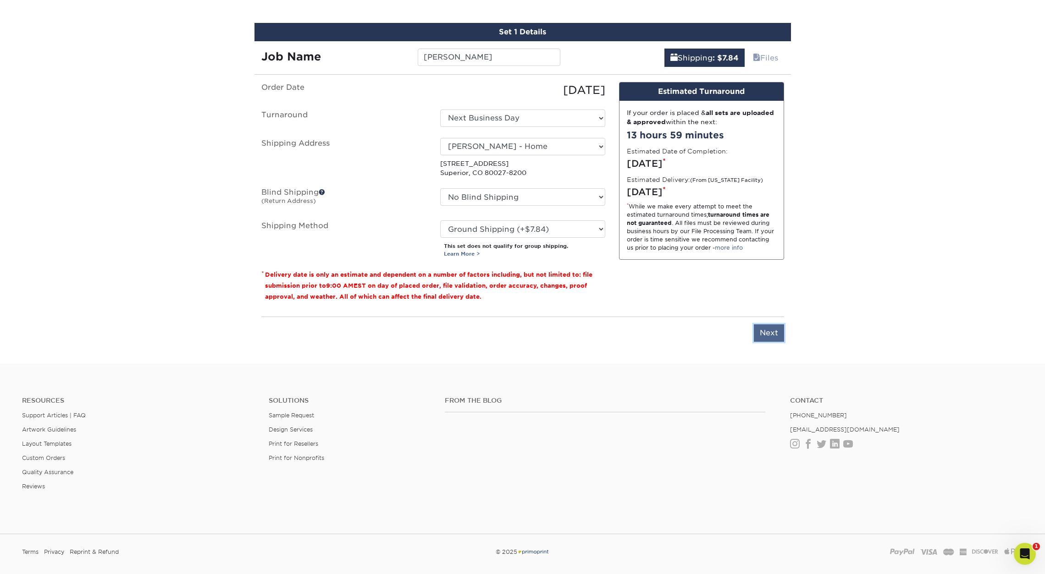
click at [766, 333] on input "Next" at bounding box center [769, 333] width 30 height 17
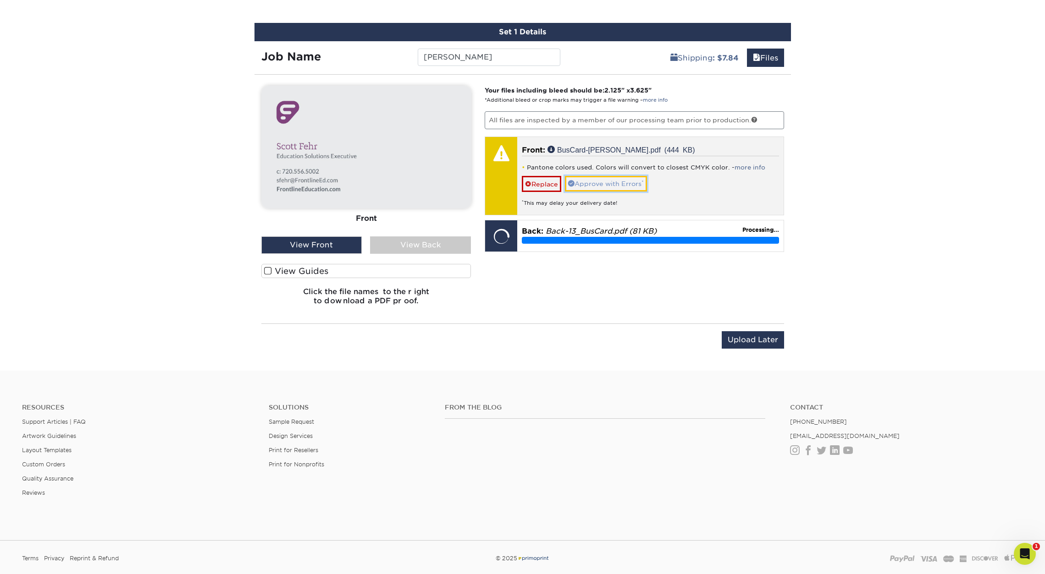
click at [608, 185] on link "Approve with Errors *" at bounding box center [606, 184] width 82 height 16
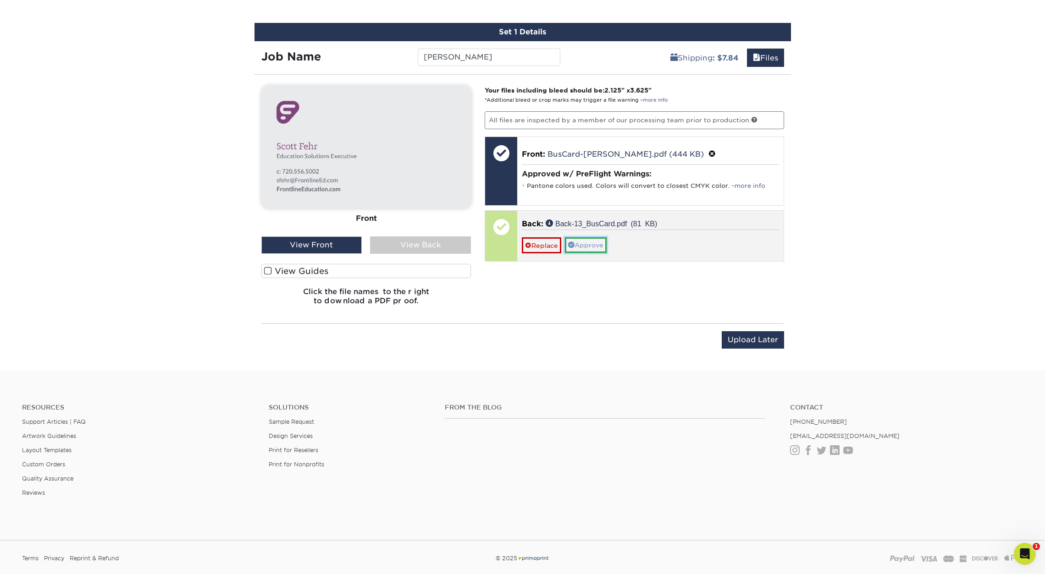
click at [593, 244] on link "Approve" at bounding box center [586, 245] width 42 height 16
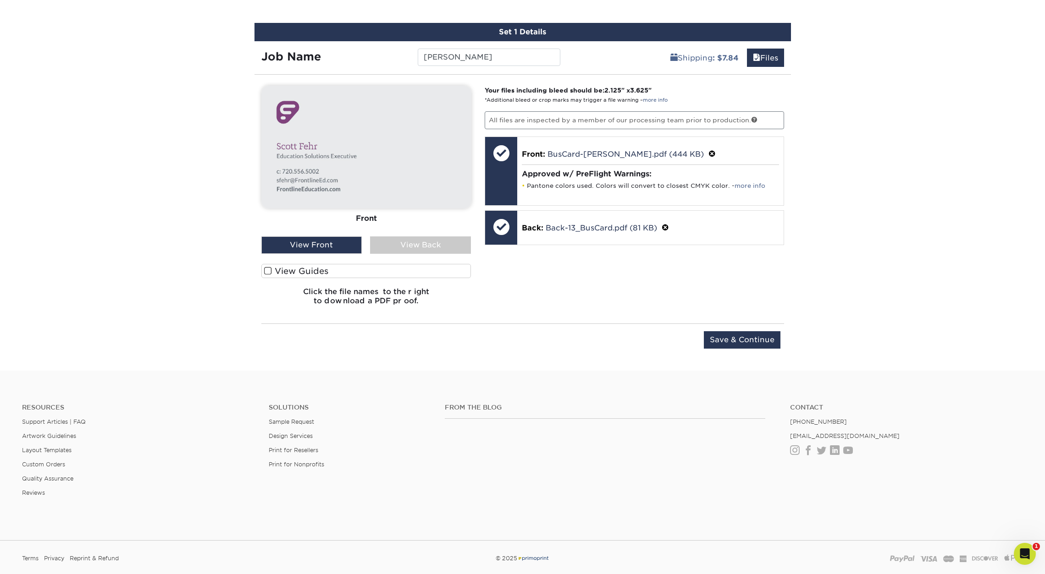
click at [432, 243] on div "View Back" at bounding box center [420, 245] width 101 height 17
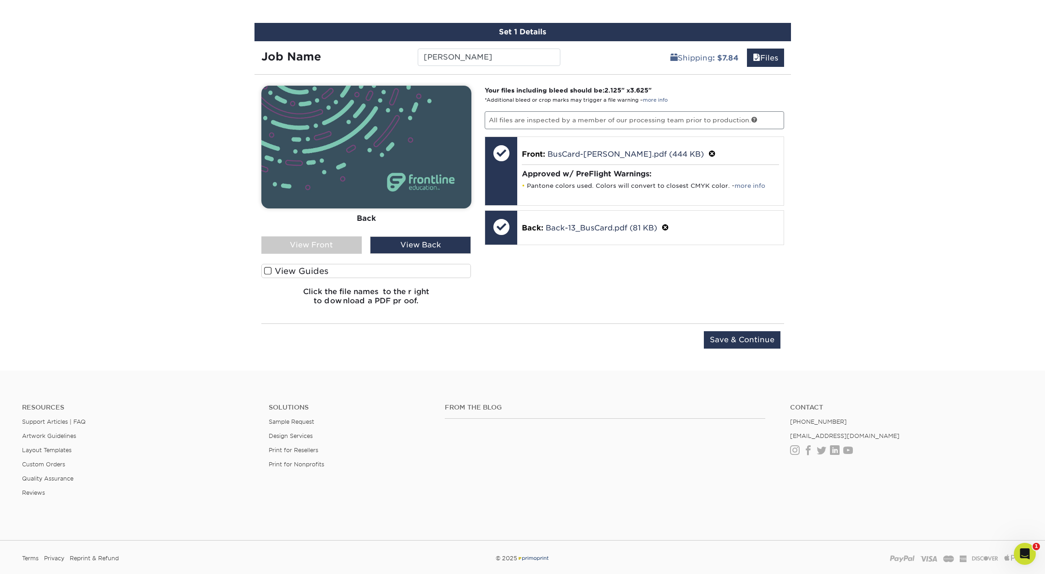
click at [343, 244] on div "View Front" at bounding box center [311, 245] width 101 height 17
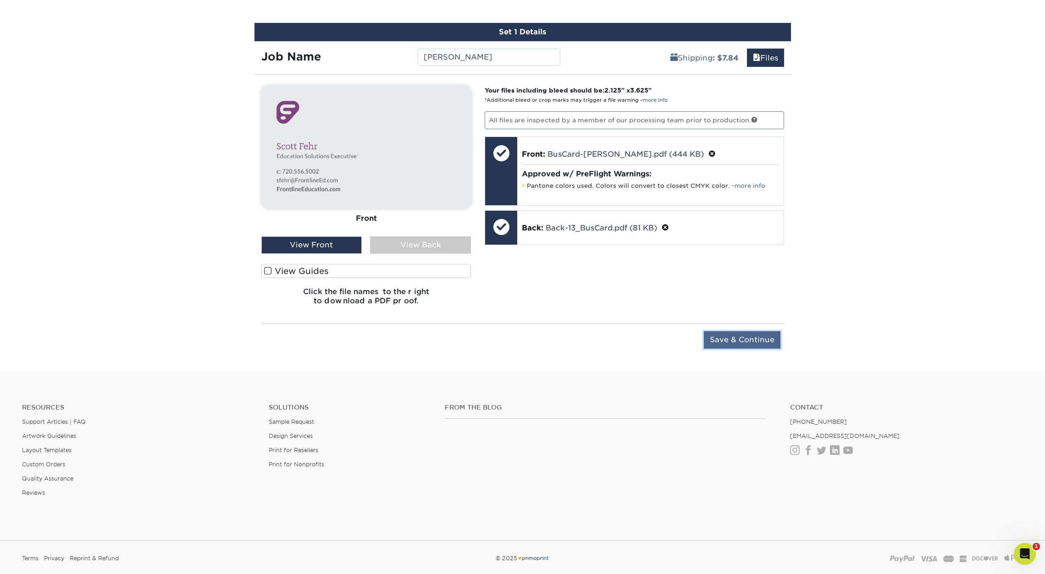
click at [750, 339] on input "Save & Continue" at bounding box center [742, 339] width 77 height 17
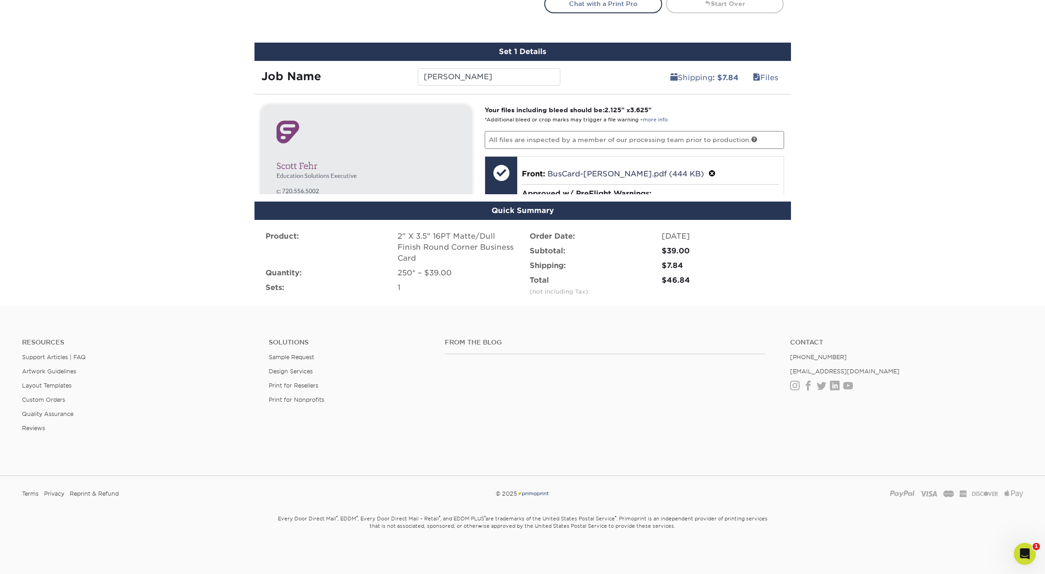
scroll to position [485, 0]
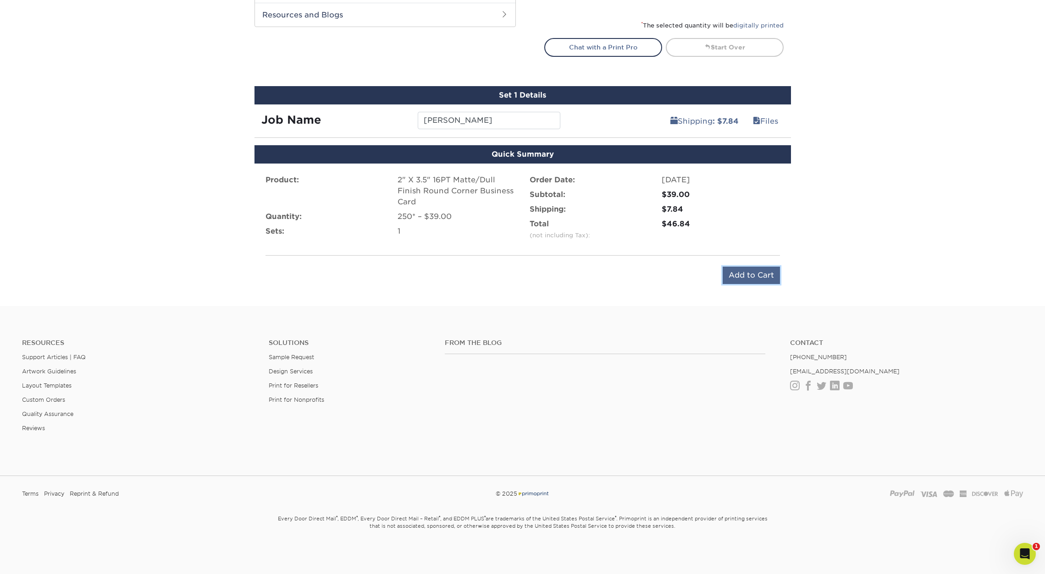
click at [746, 276] on input "Add to Cart" at bounding box center [751, 275] width 57 height 17
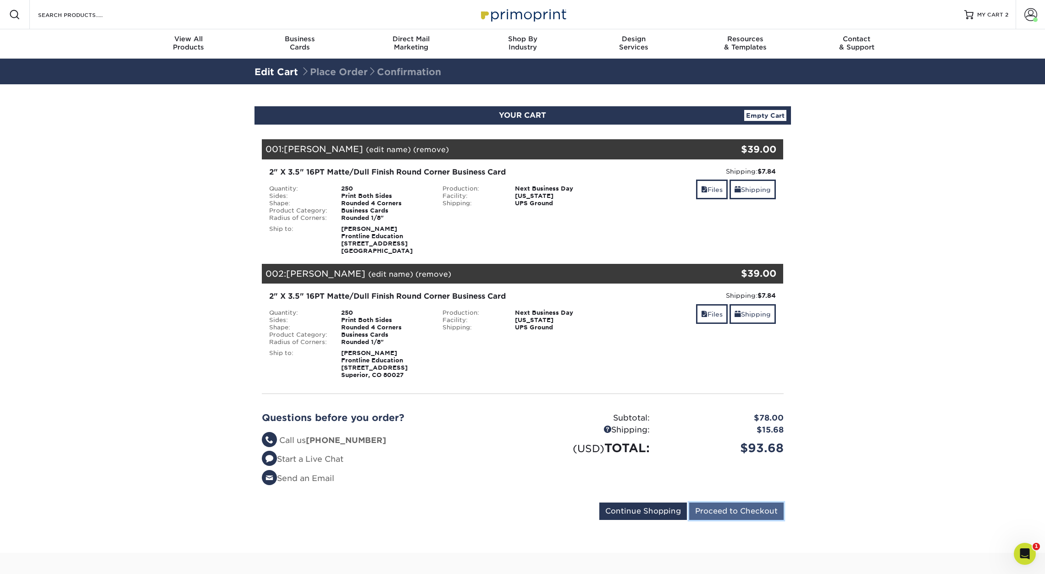
click at [750, 516] on input "Proceed to Checkout" at bounding box center [736, 511] width 94 height 17
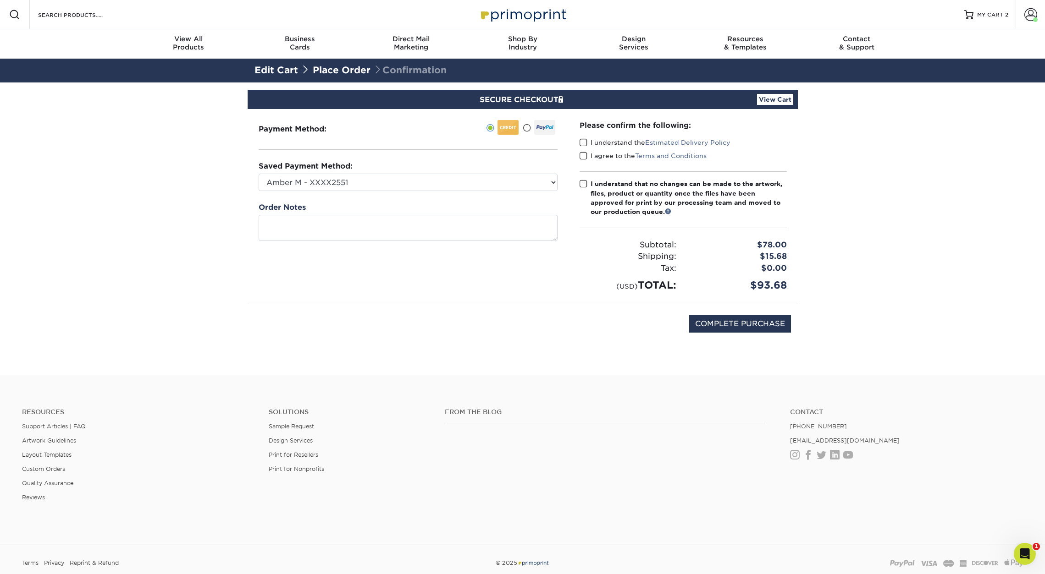
click at [582, 139] on span at bounding box center [584, 142] width 8 height 9
click at [0, 0] on input "I understand the Estimated Delivery Policy" at bounding box center [0, 0] width 0 height 0
click at [582, 155] on span at bounding box center [584, 156] width 8 height 9
click at [0, 0] on input "I agree to the Terms and Conditions" at bounding box center [0, 0] width 0 height 0
click at [581, 184] on span at bounding box center [584, 184] width 8 height 9
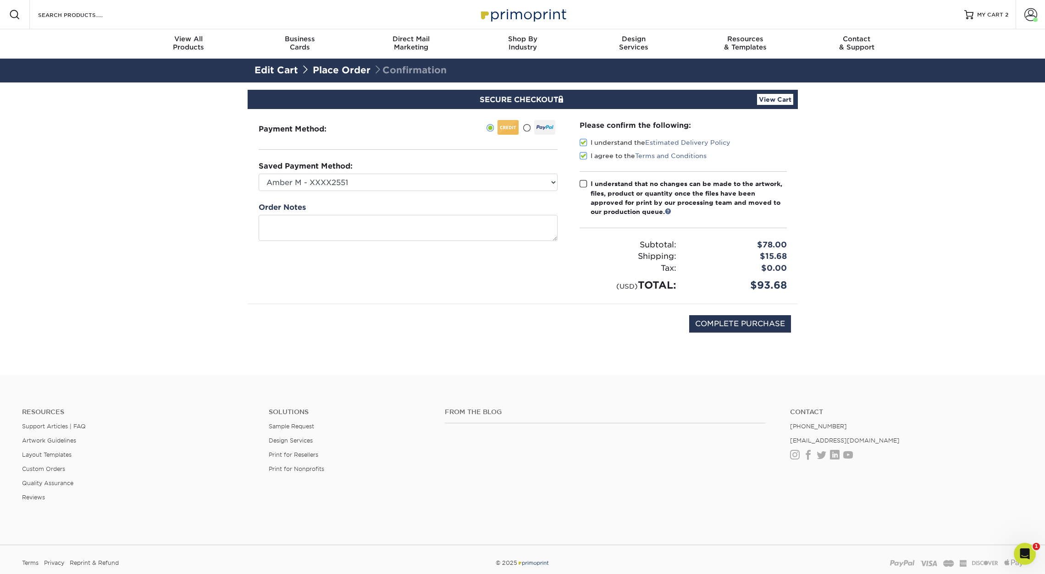
click at [0, 0] on input "I understand that no changes can be made to the artwork, files, product or quan…" at bounding box center [0, 0] width 0 height 0
click at [736, 325] on input "COMPLETE PURCHASE" at bounding box center [740, 323] width 102 height 17
type input "PROCESSING, PLEASE WAIT..."
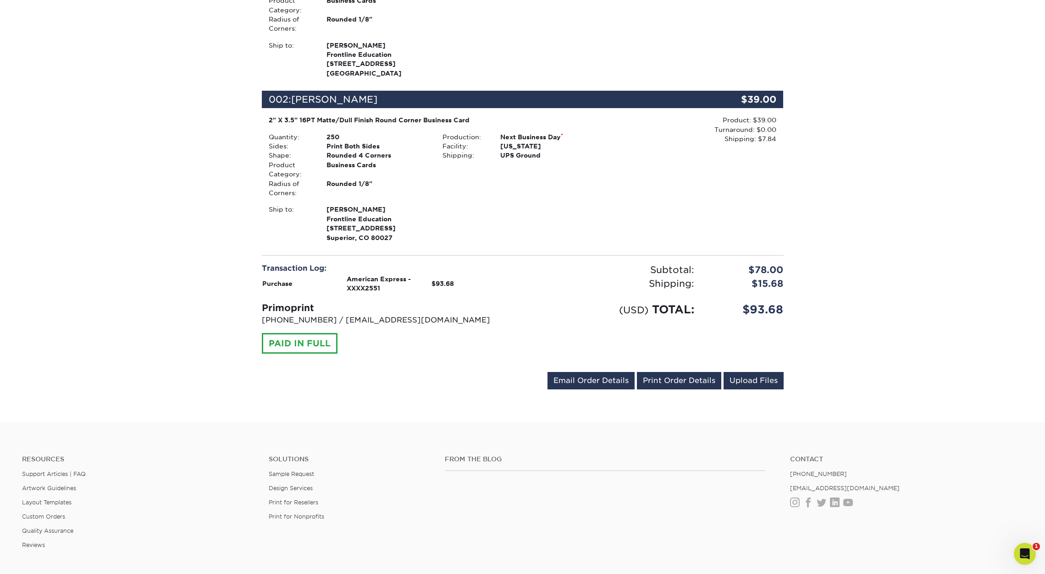
scroll to position [331, 0]
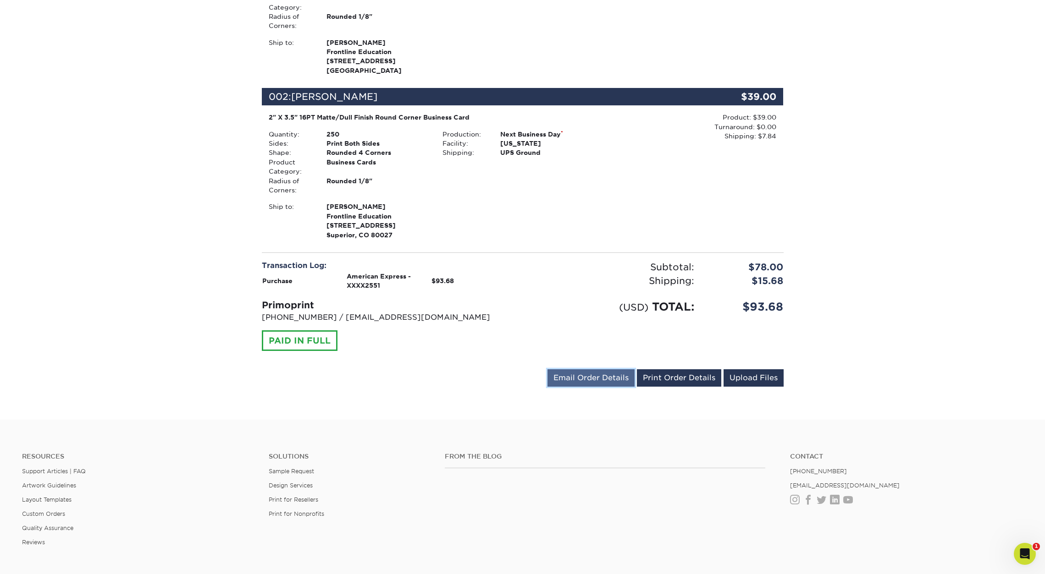
click at [576, 378] on link "Email Order Details" at bounding box center [590, 378] width 87 height 17
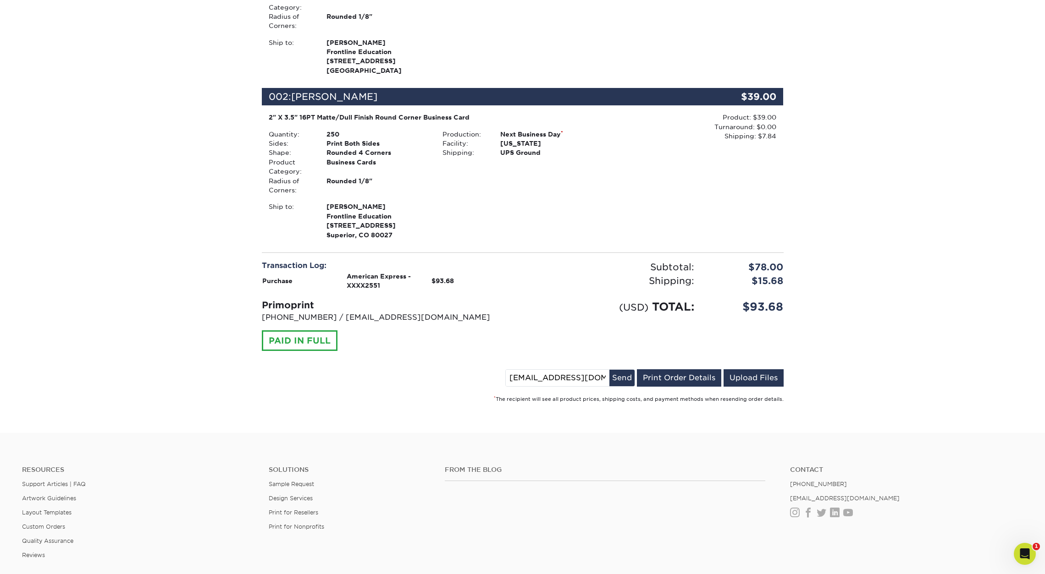
click at [557, 378] on input "[EMAIL_ADDRESS][DOMAIN_NAME]" at bounding box center [558, 378] width 104 height 17
paste input "amarquez"
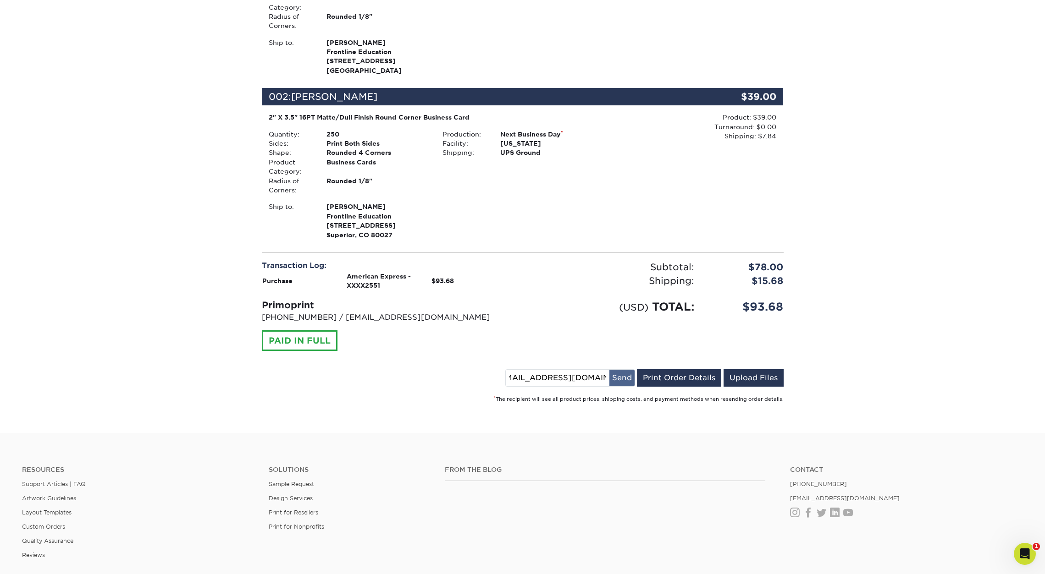
type input "[EMAIL_ADDRESS][DOMAIN_NAME]"
click at [623, 379] on button "Send" at bounding box center [621, 378] width 25 height 17
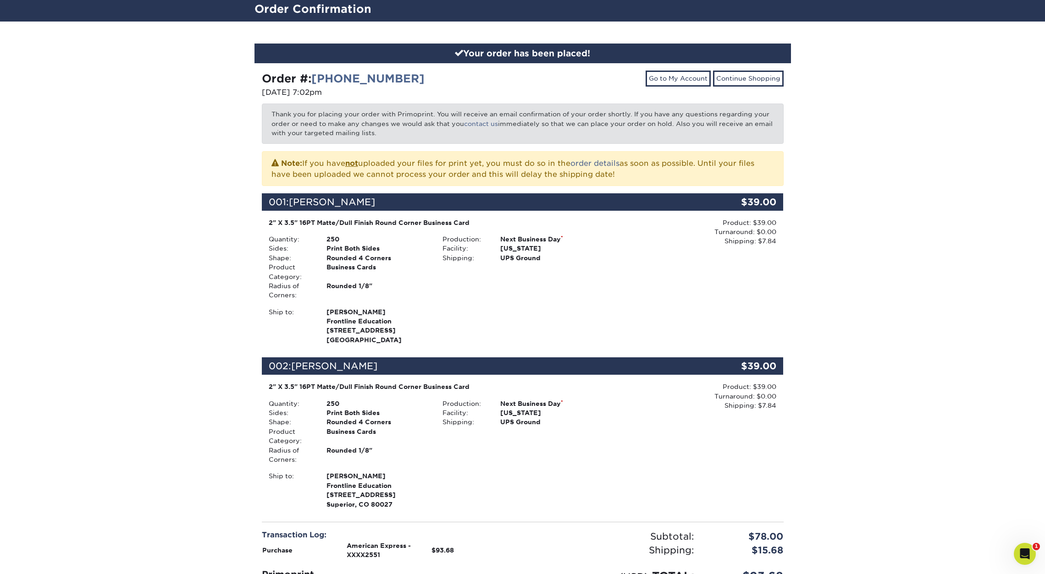
scroll to position [70, 0]
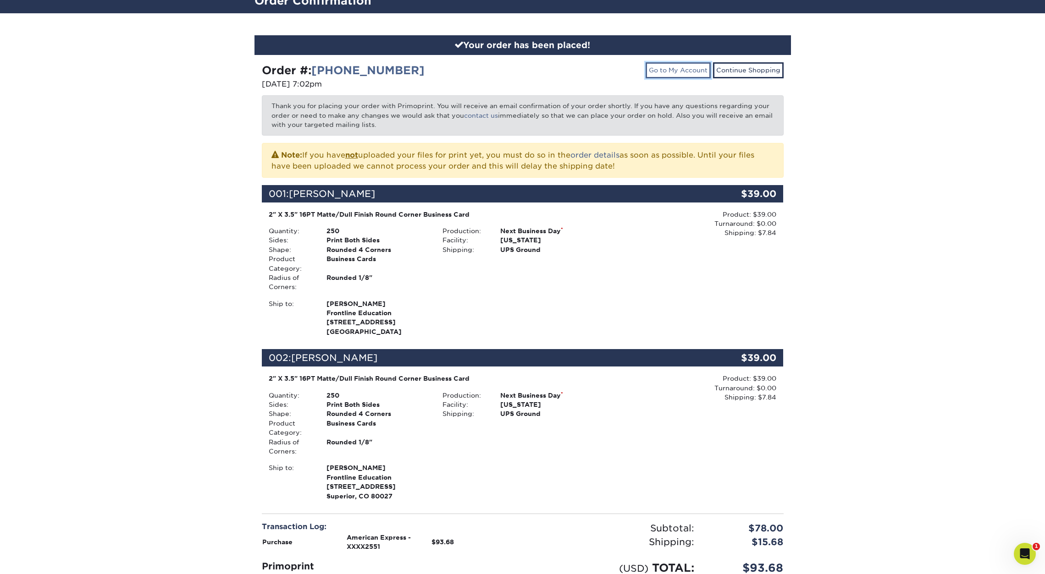
click at [686, 71] on link "Go to My Account" at bounding box center [678, 70] width 65 height 16
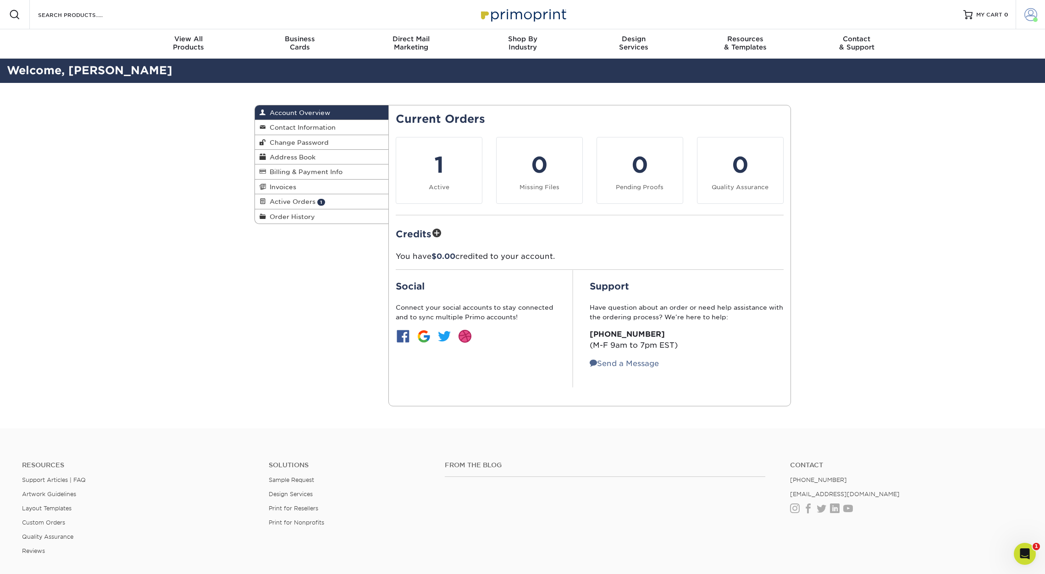
click at [1027, 11] on span at bounding box center [1030, 14] width 13 height 13
click at [929, 118] on link "Logout" at bounding box center [976, 123] width 115 height 11
